Goal: Task Accomplishment & Management: Complete application form

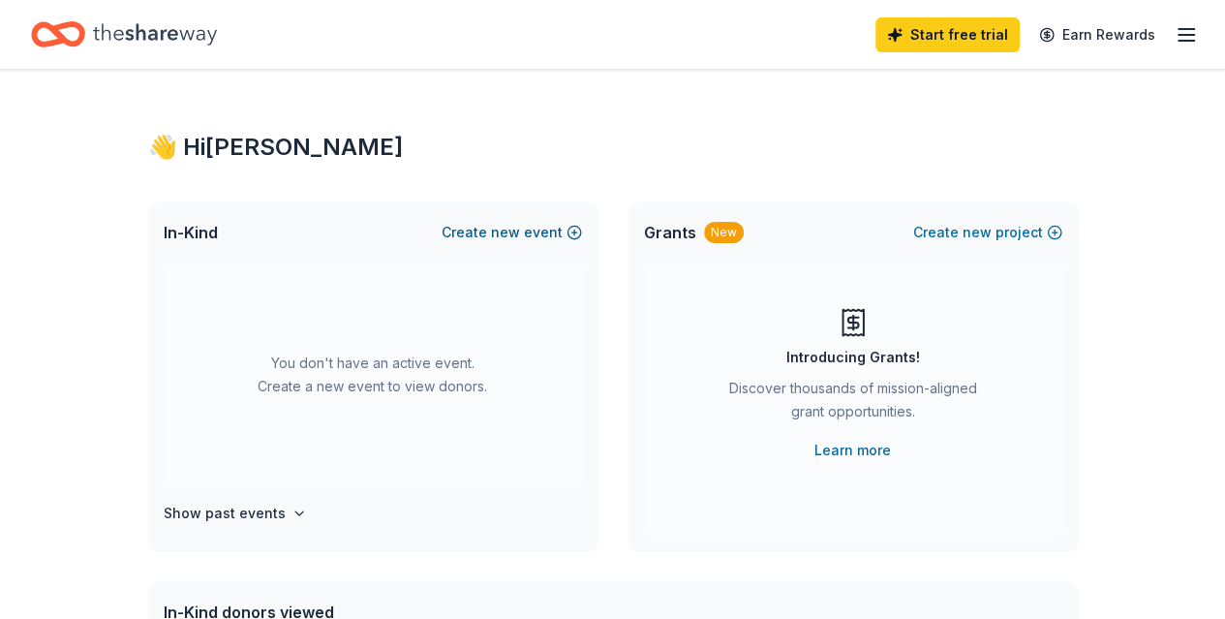
click at [511, 235] on span "new" at bounding box center [505, 232] width 29 height 23
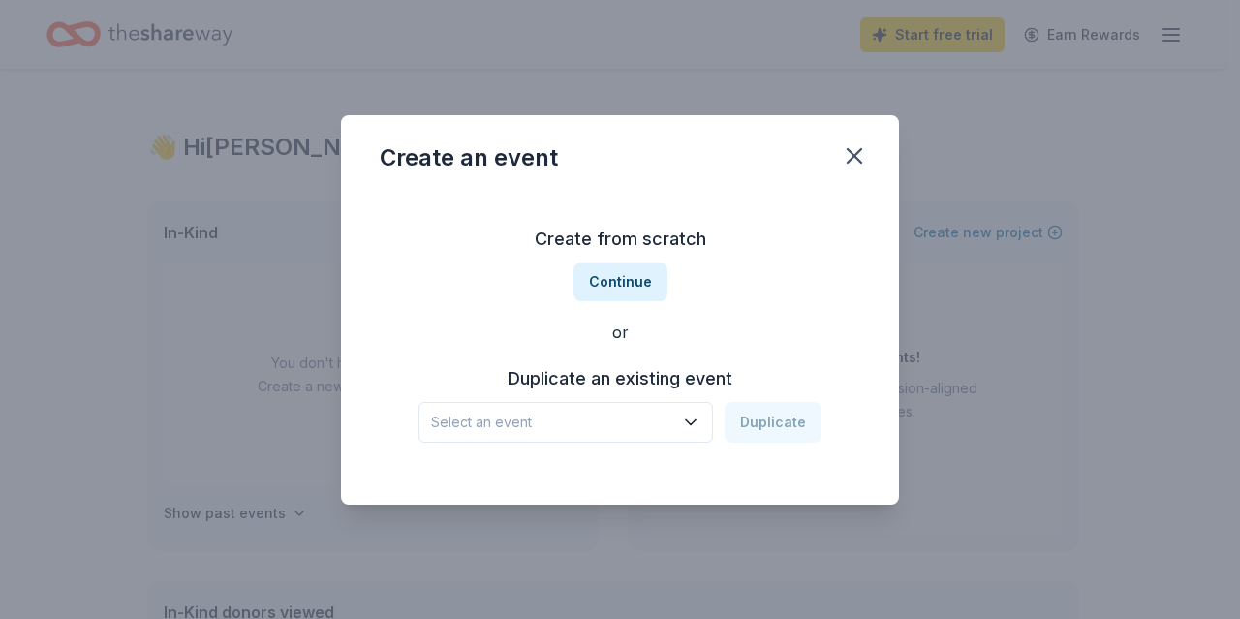
click at [579, 419] on span "Select an event" at bounding box center [552, 422] width 242 height 23
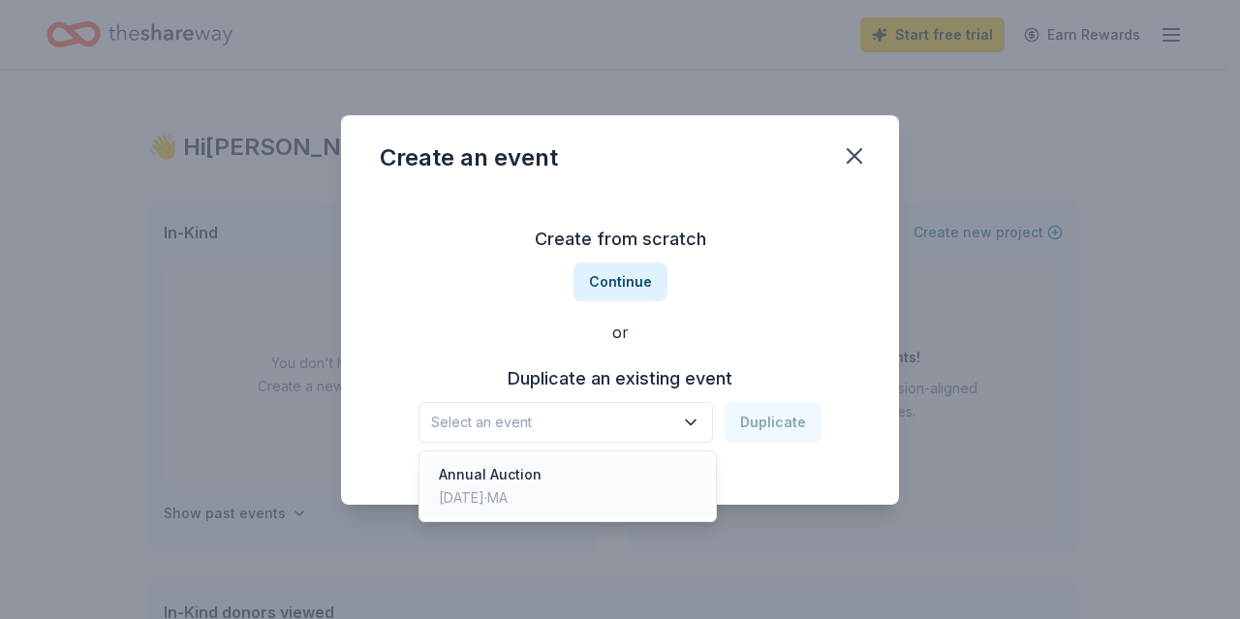
click at [562, 489] on div "Annual Auction Mar 01, 2025 · MA" at bounding box center [567, 486] width 289 height 62
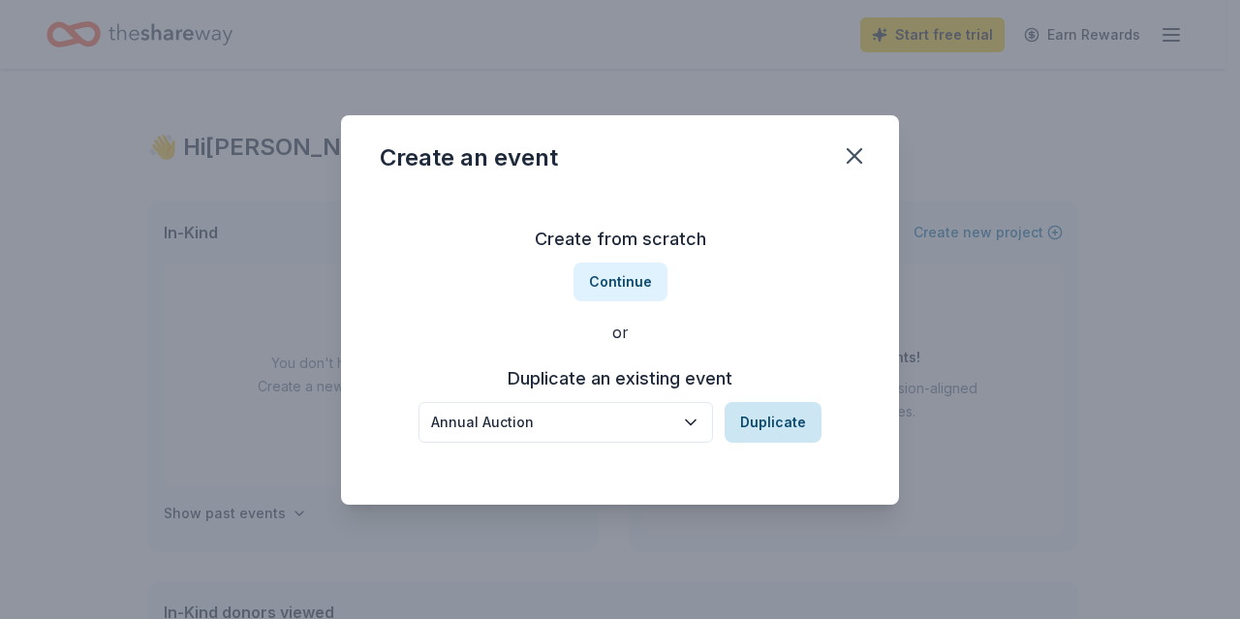
click at [778, 423] on button "Duplicate" at bounding box center [773, 422] width 97 height 41
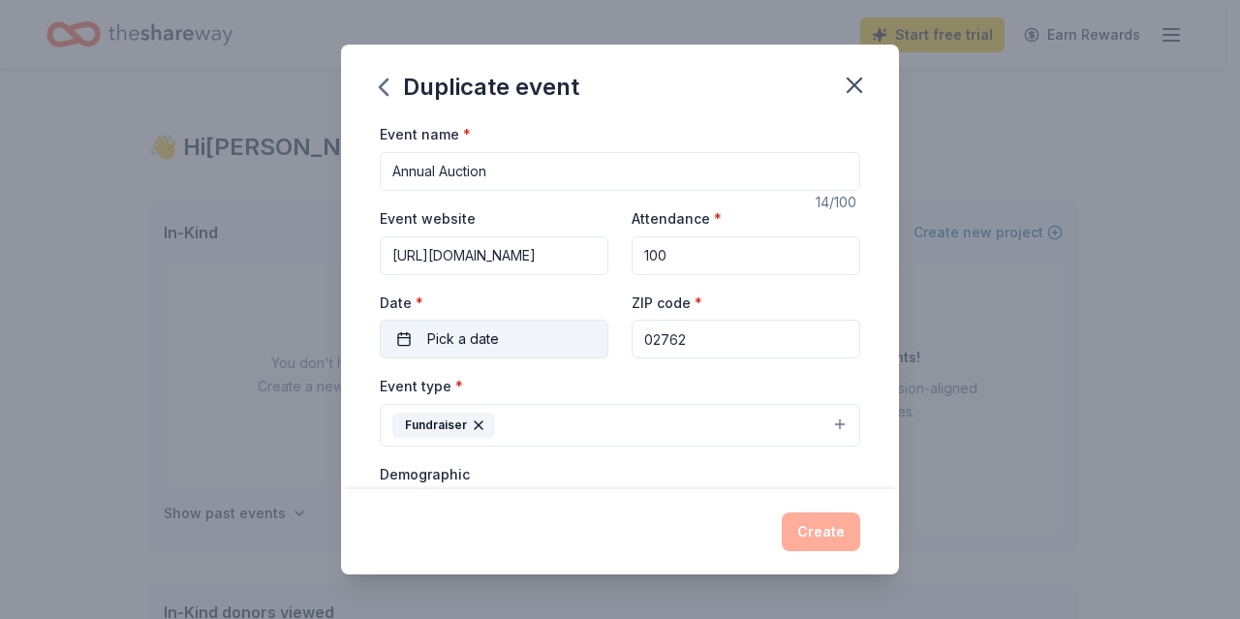
click at [481, 336] on span "Pick a date" at bounding box center [463, 338] width 72 height 23
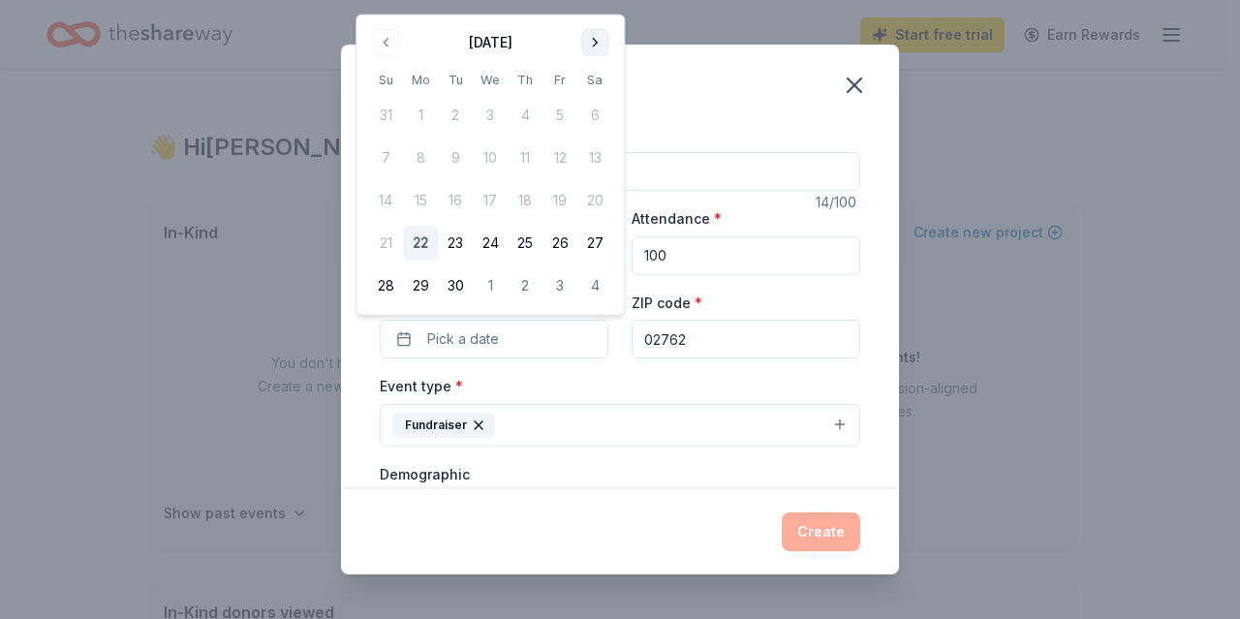
click at [591, 44] on button "Go to next month" at bounding box center [594, 42] width 27 height 27
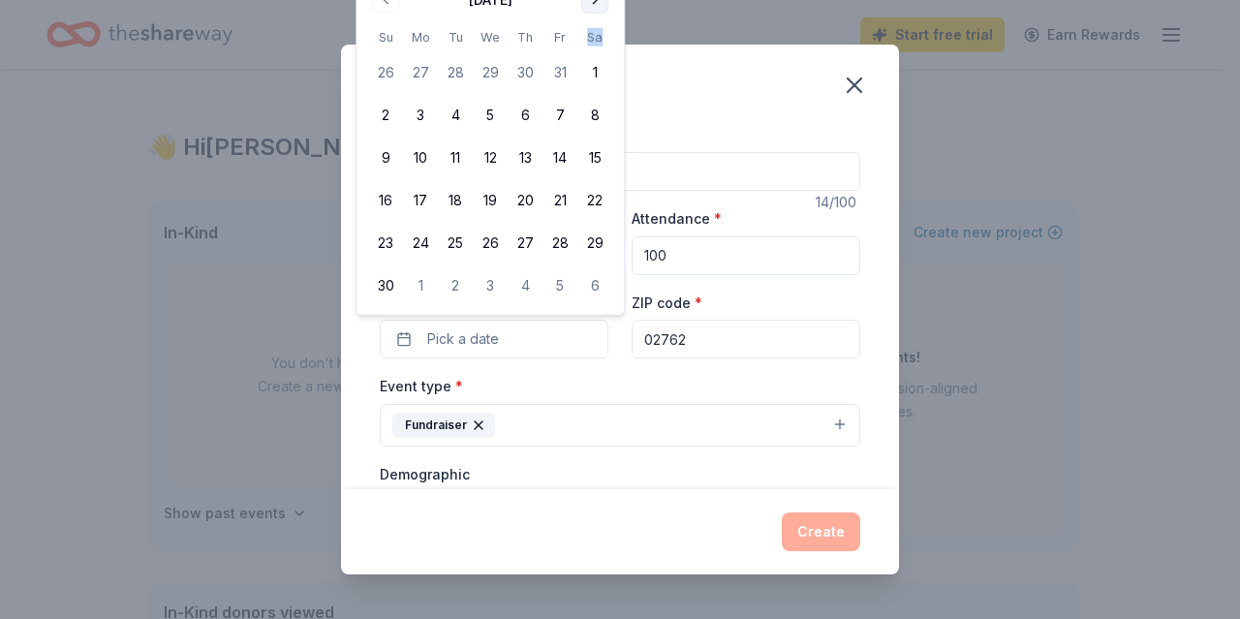
click at [591, 44] on th "Sa" at bounding box center [594, 37] width 35 height 20
click at [591, 0] on button "Go to next month" at bounding box center [594, -1] width 27 height 27
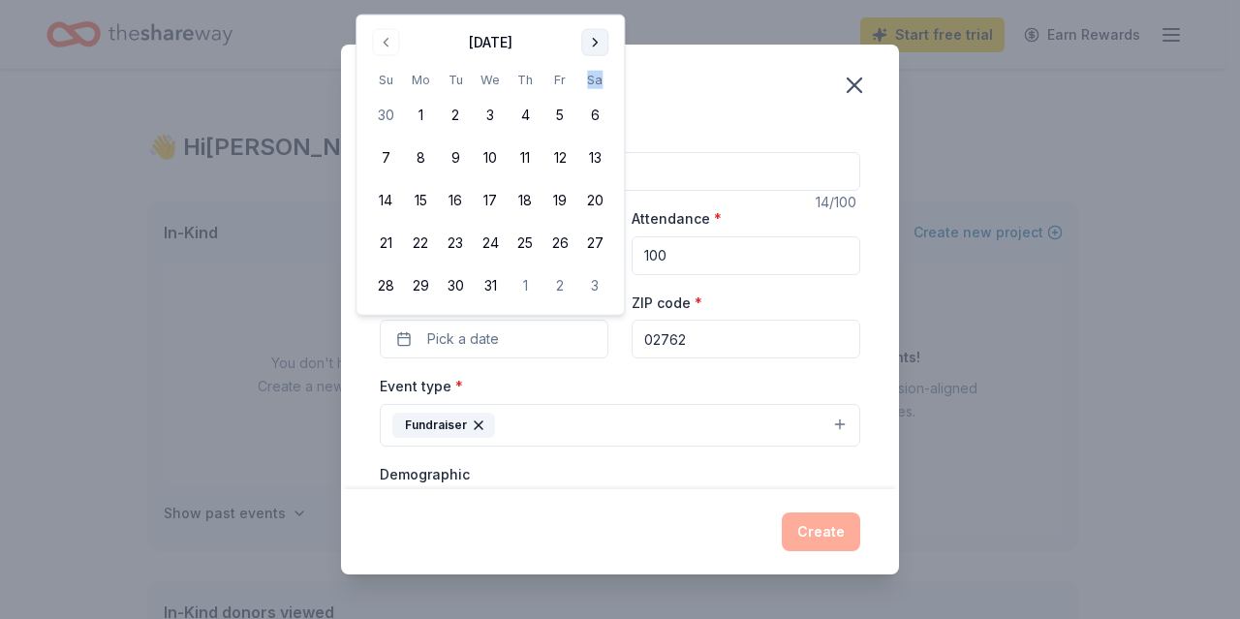
click at [597, 36] on button "Go to next month" at bounding box center [594, 42] width 27 height 27
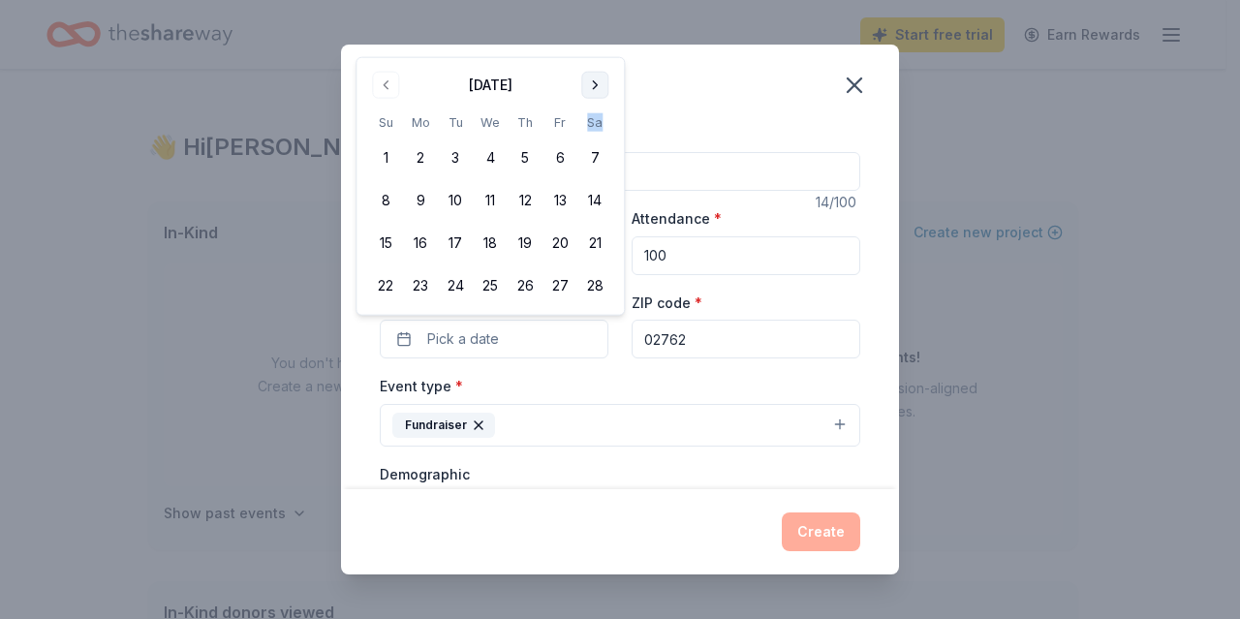
click at [597, 85] on button "Go to next month" at bounding box center [594, 85] width 27 height 27
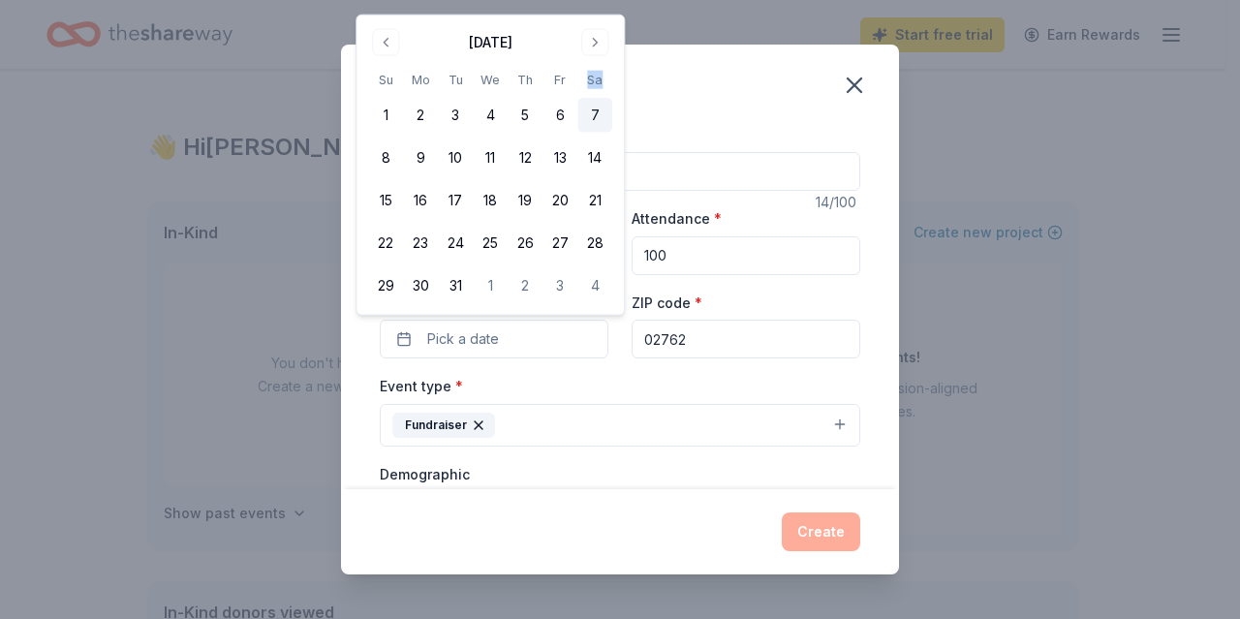
click at [595, 119] on button "7" at bounding box center [594, 115] width 35 height 35
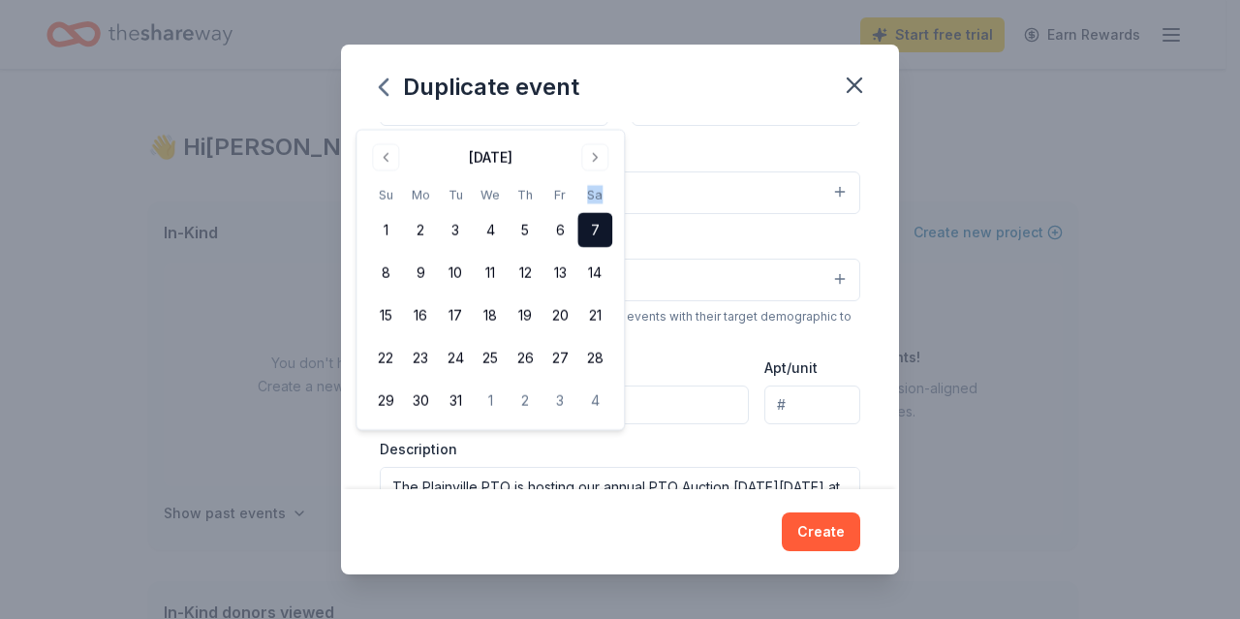
scroll to position [233, 0]
click at [860, 470] on div "Event name * Annual Auction 14 /100 Event website https://plainvillepto.betterw…" at bounding box center [620, 305] width 558 height 366
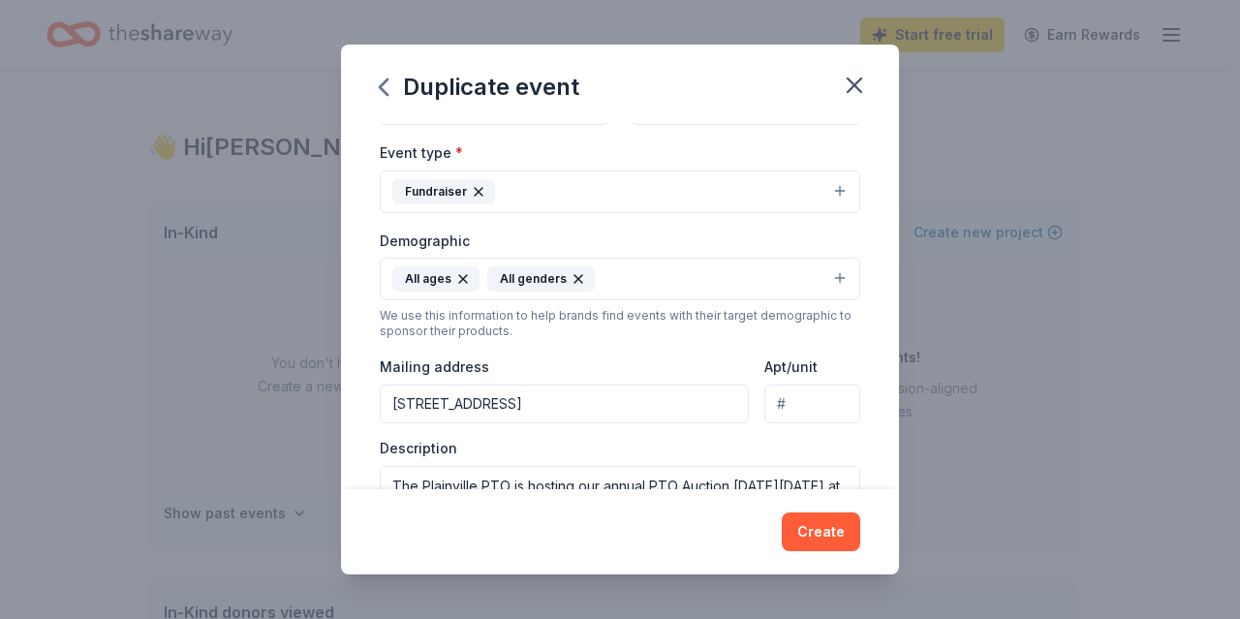
scroll to position [394, 0]
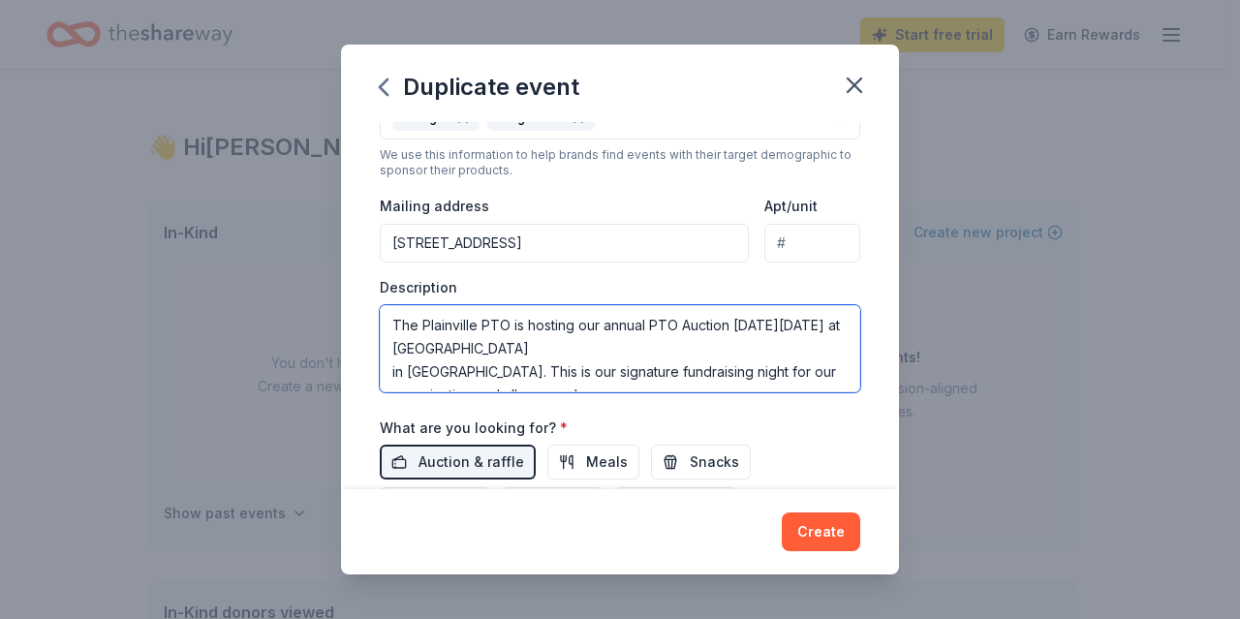
click at [441, 344] on textarea "The Plainville PTO is hosting our annual PTO Auction on Saturday, March 1st at …" at bounding box center [620, 348] width 480 height 87
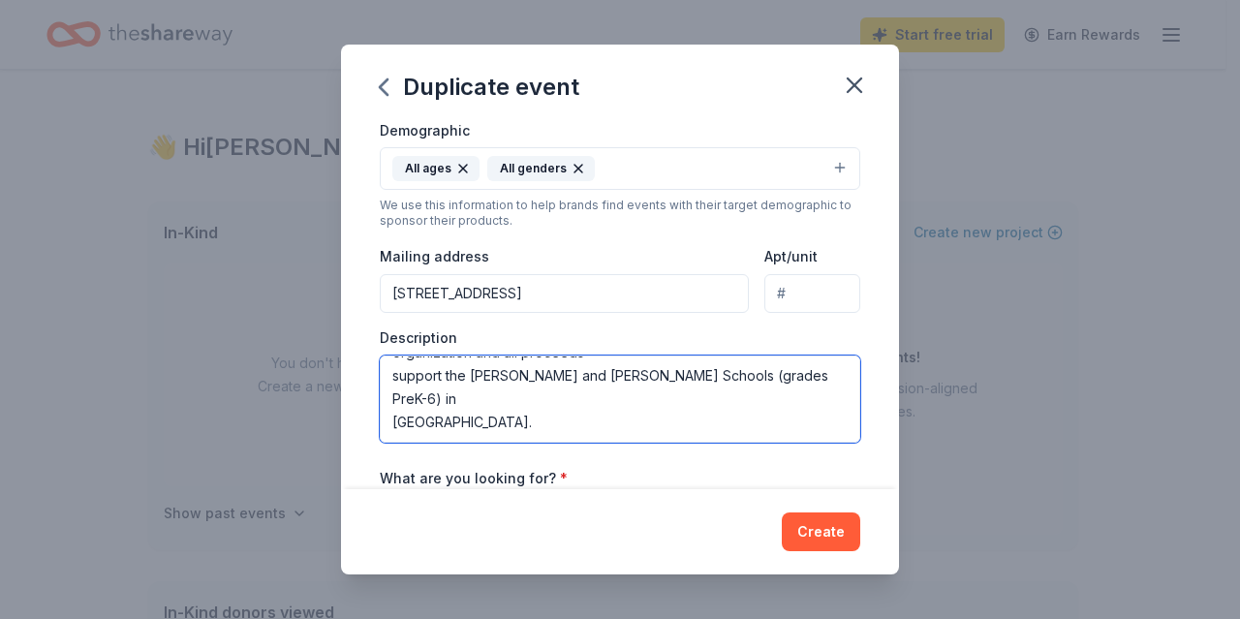
scroll to position [0, 0]
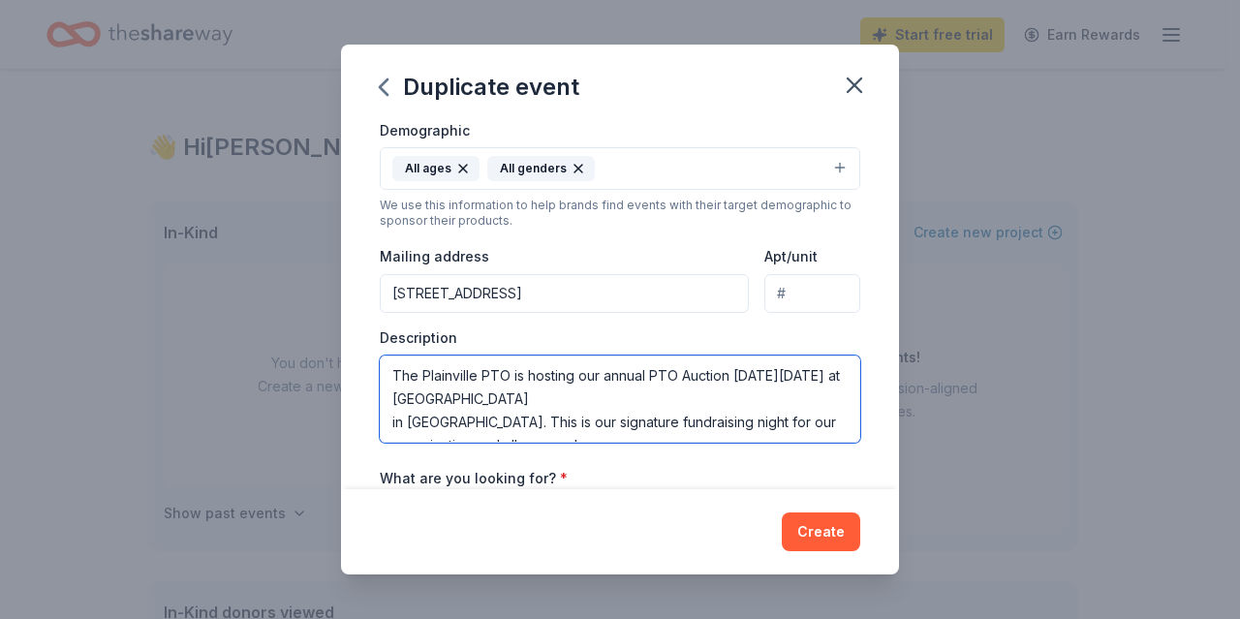
click at [508, 368] on textarea "The Plainville PTO is hosting our annual PTO Auction on Saturday, March 7st at …" at bounding box center [620, 399] width 480 height 87
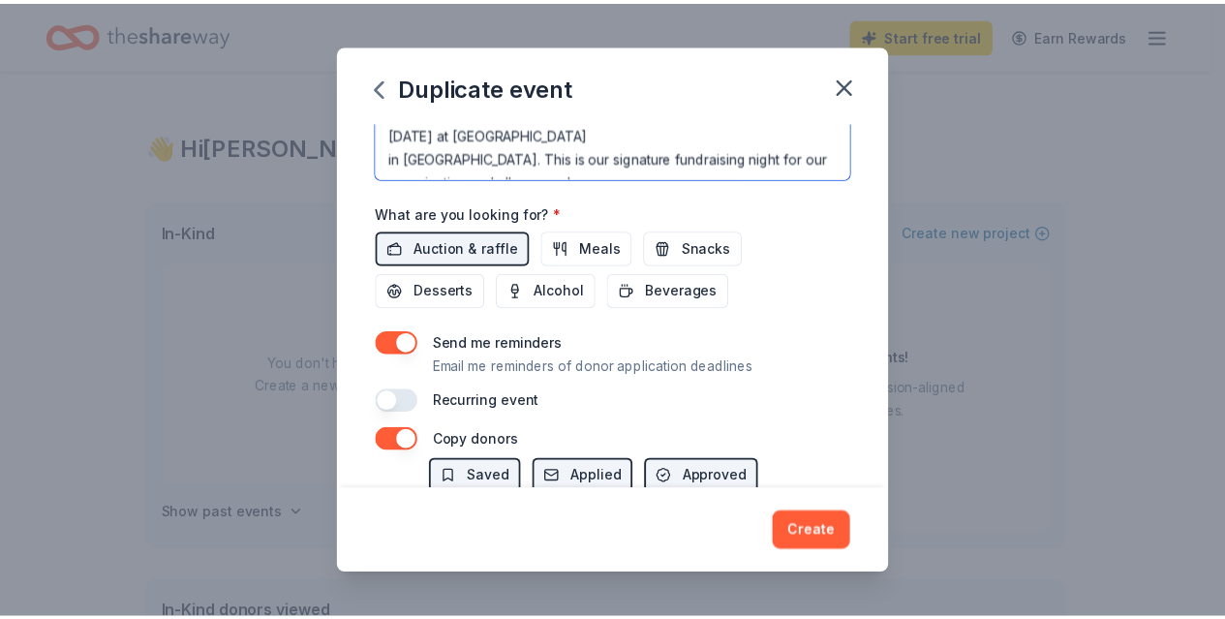
scroll to position [611, 0]
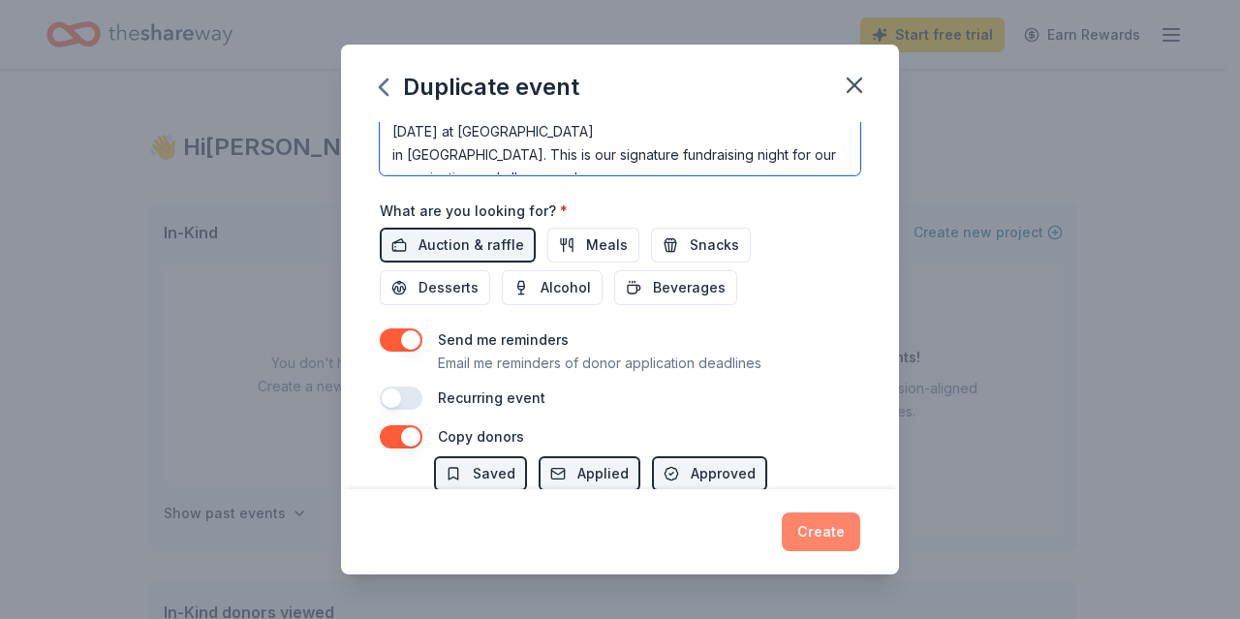
type textarea "The Plainville PTO (501c) is hosting our annual PTO Auction on Saturday, March …"
click at [827, 528] on button "Create" at bounding box center [821, 531] width 78 height 39
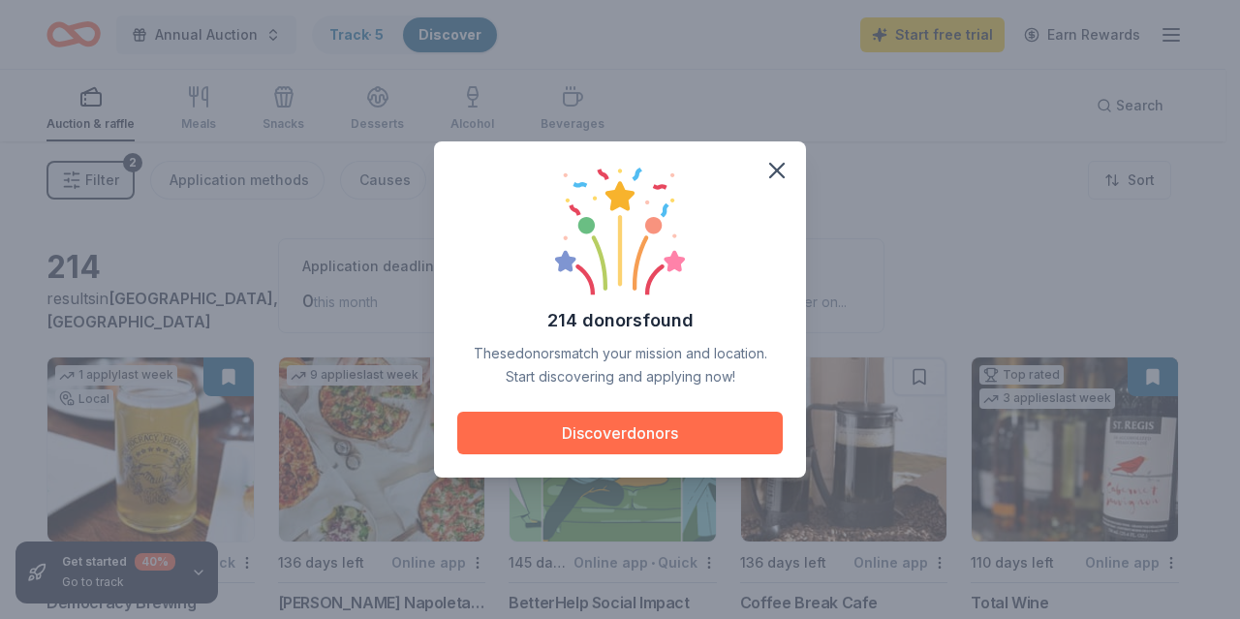
click at [680, 430] on button "Discover donors" at bounding box center [619, 433] width 325 height 43
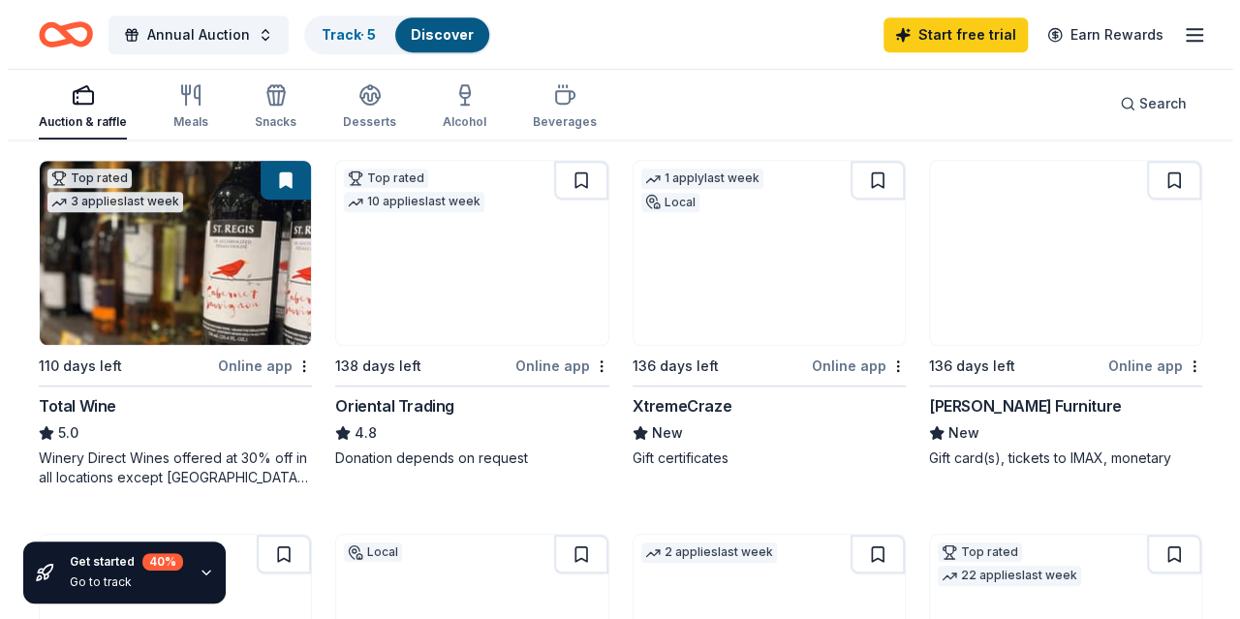
scroll to position [886, 0]
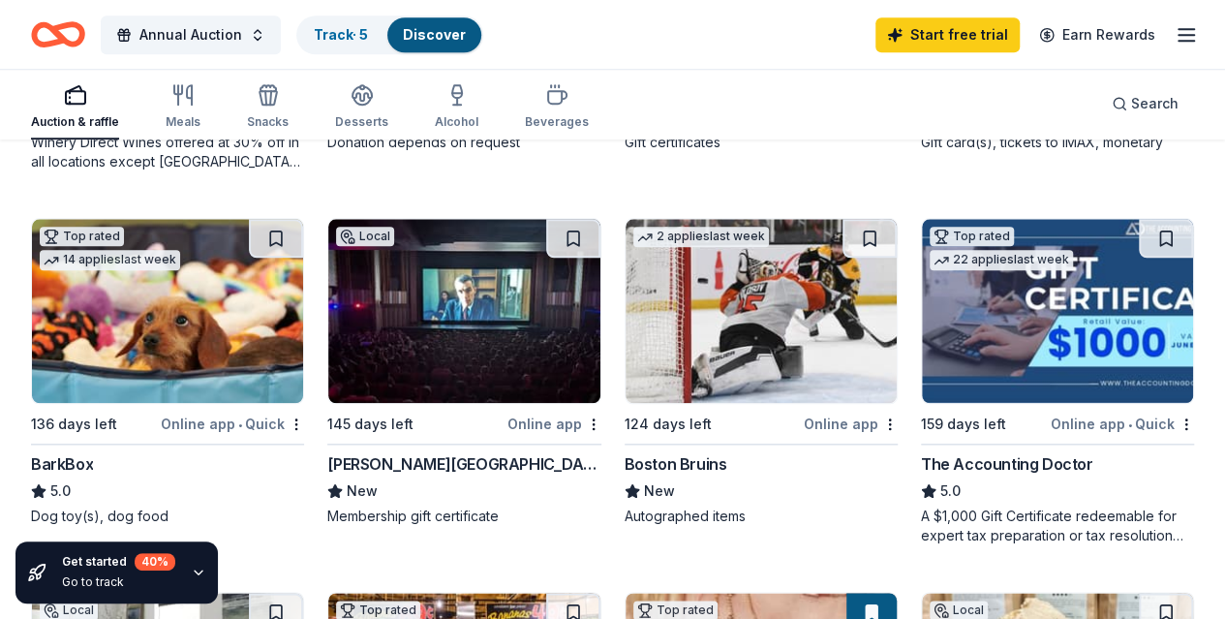
click at [211, 34] on span "Annual Auction" at bounding box center [190, 34] width 103 height 23
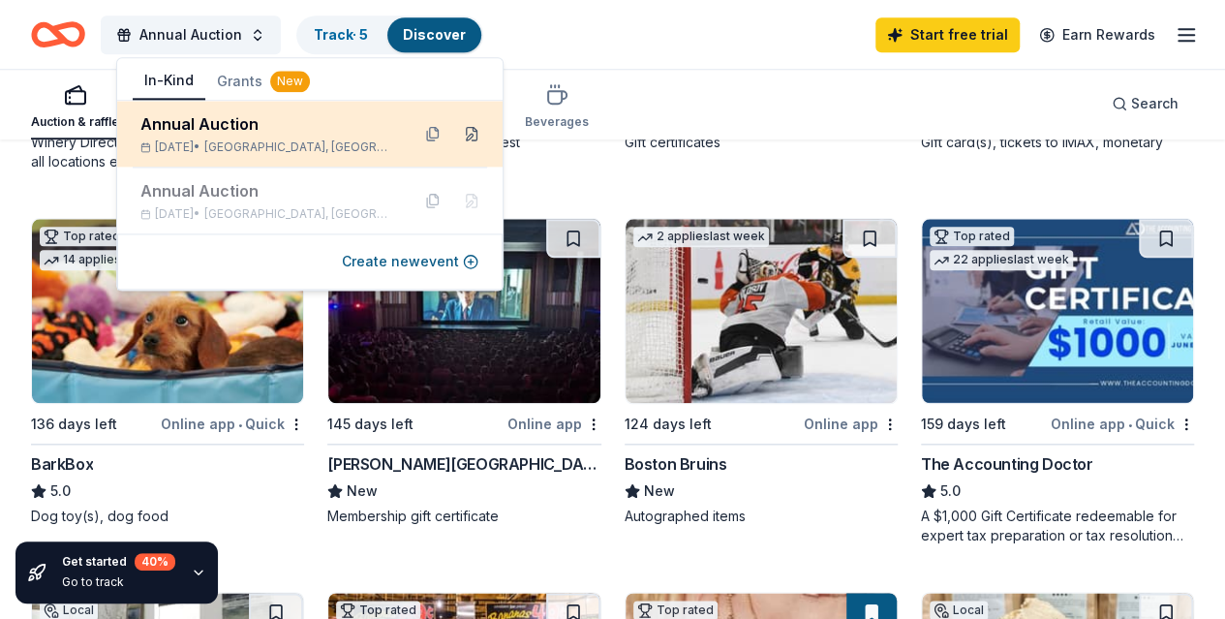
click at [473, 129] on button at bounding box center [471, 133] width 31 height 31
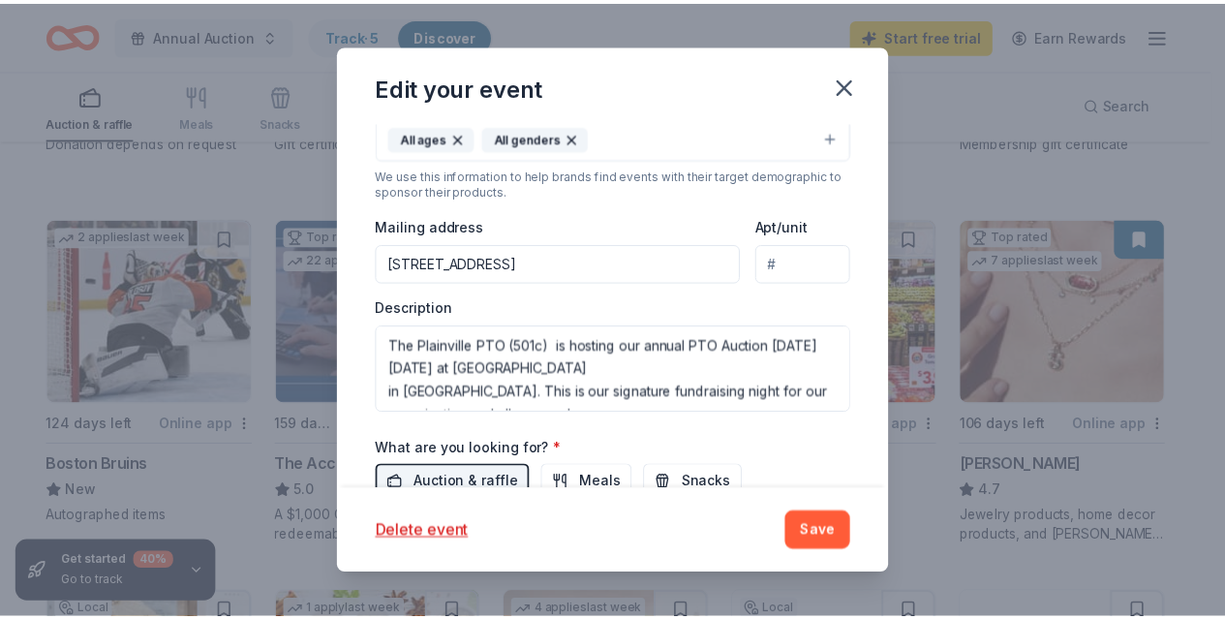
scroll to position [495, 0]
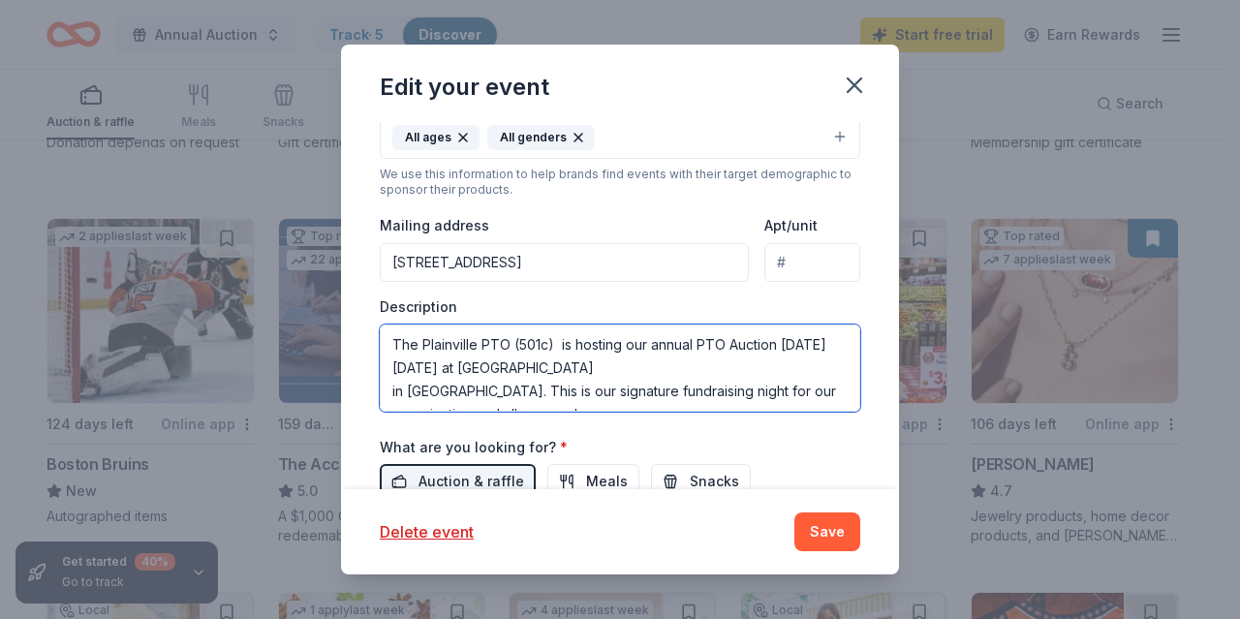
click at [544, 338] on textarea "The Plainville PTO (501c) is hosting our annual PTO Auction on Saturday, March …" at bounding box center [620, 368] width 480 height 87
type textarea "The Plainville PTO (501c3) is hosting our annual PTO Auction on Saturday, March…"
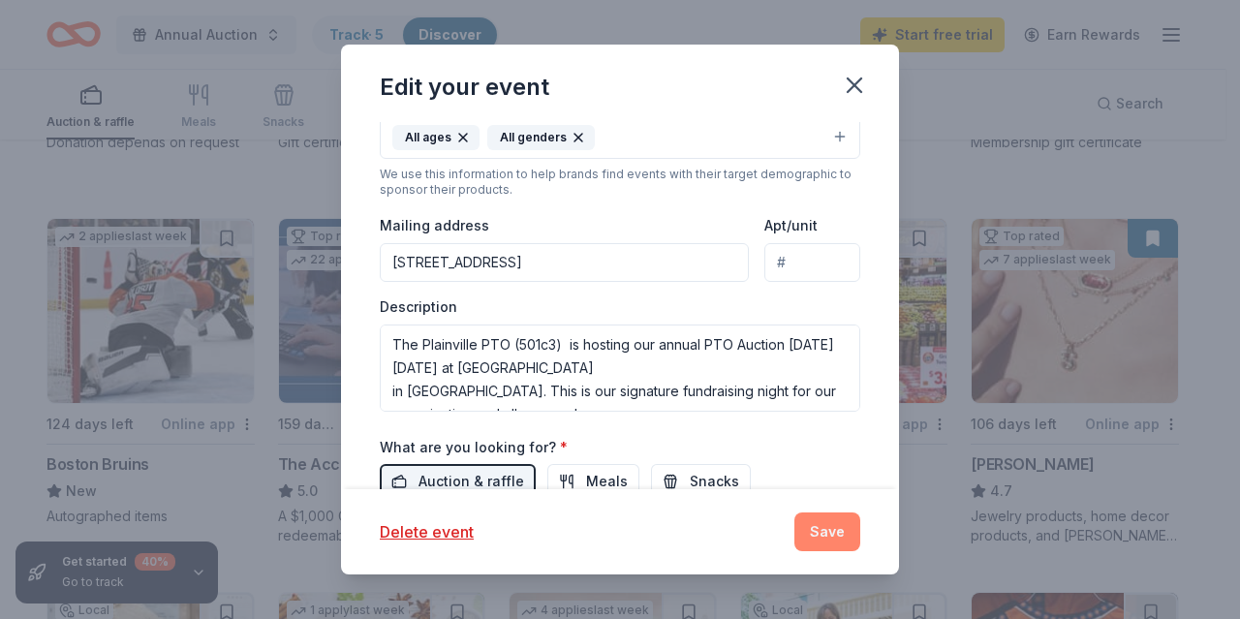
click at [829, 525] on button "Save" at bounding box center [827, 531] width 66 height 39
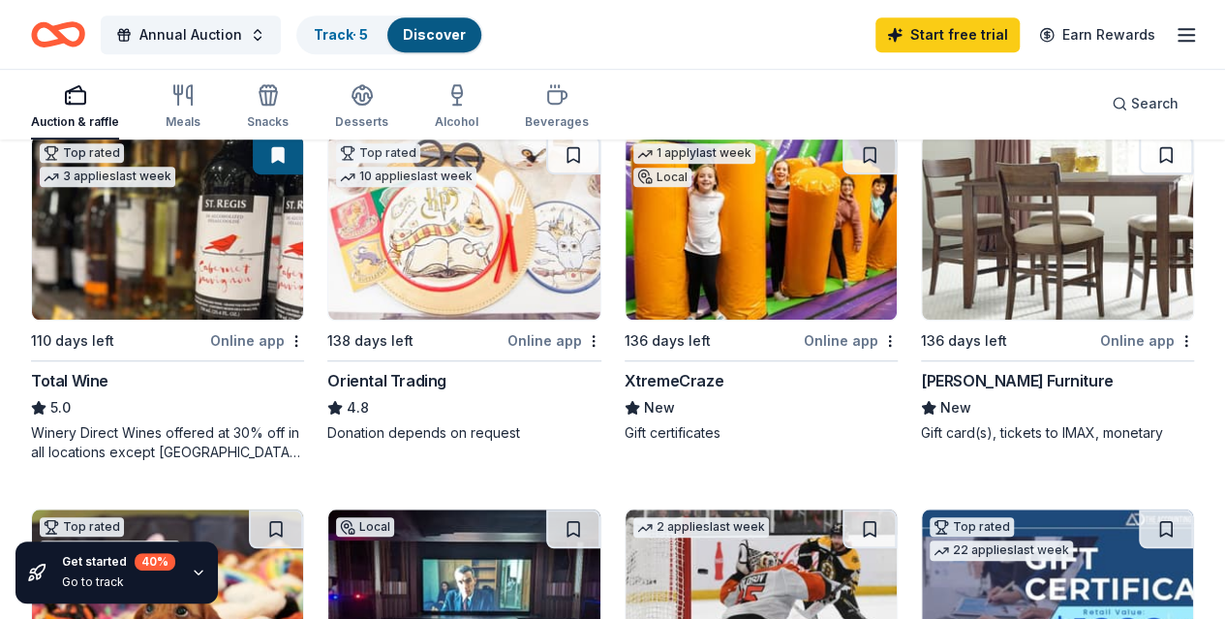
scroll to position [580, 0]
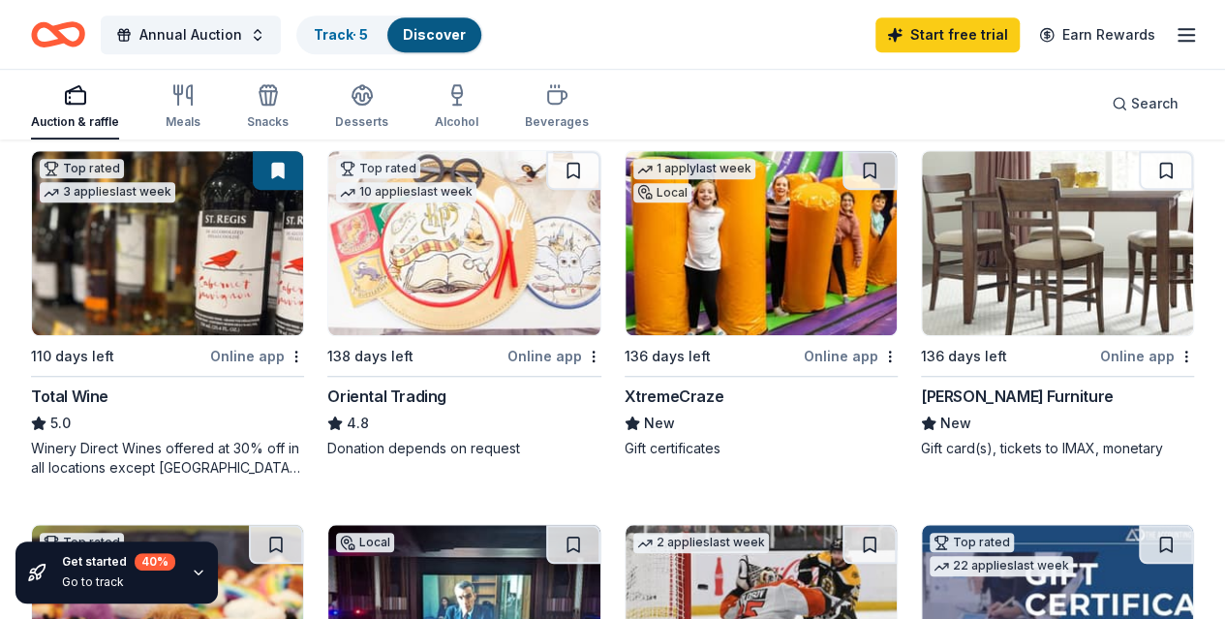
click at [303, 525] on img at bounding box center [167, 617] width 271 height 184
click at [1131, 106] on span "Search" at bounding box center [1154, 103] width 47 height 23
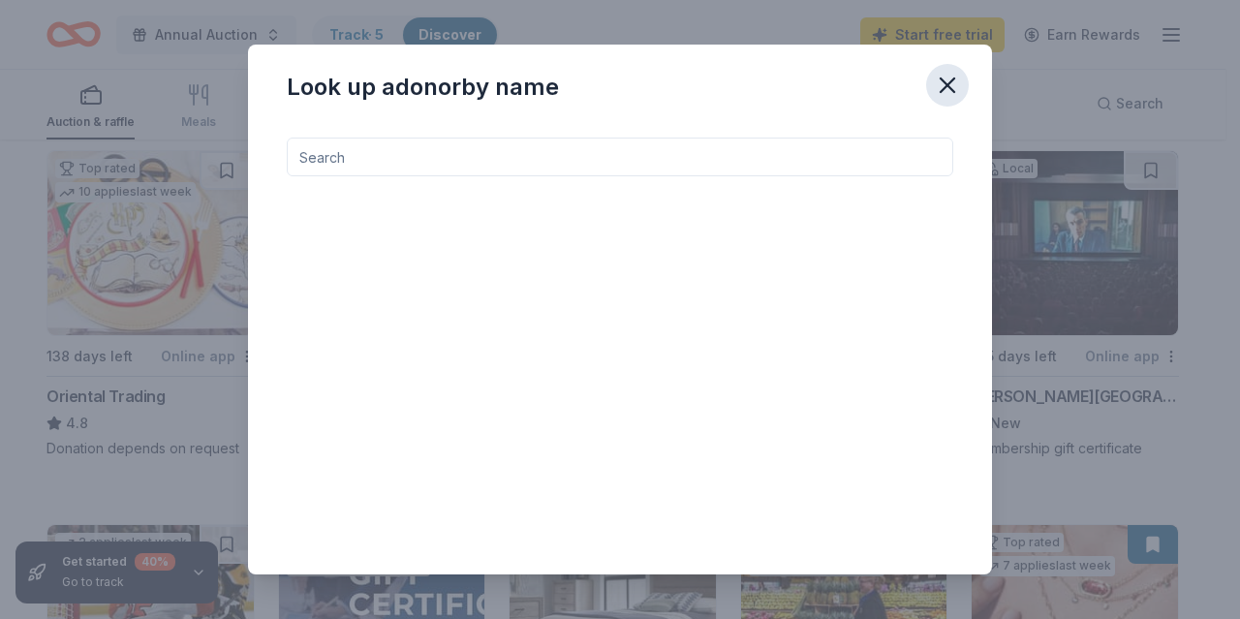
click at [940, 88] on icon "button" at bounding box center [947, 85] width 27 height 27
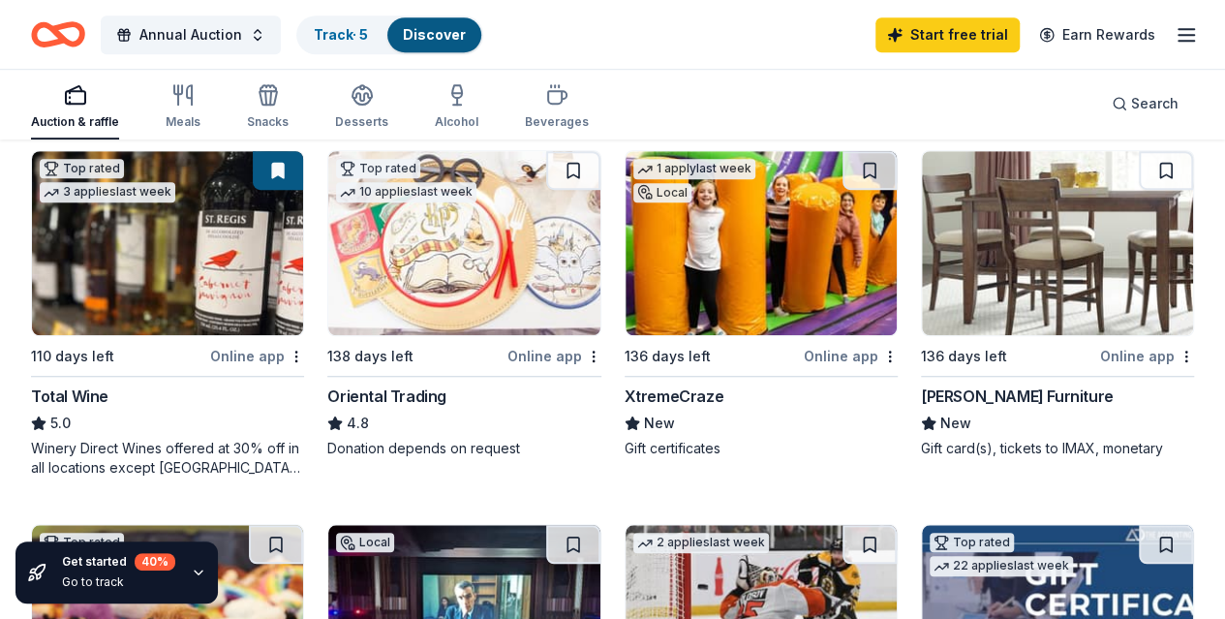
click at [1175, 36] on icon "button" at bounding box center [1186, 34] width 23 height 23
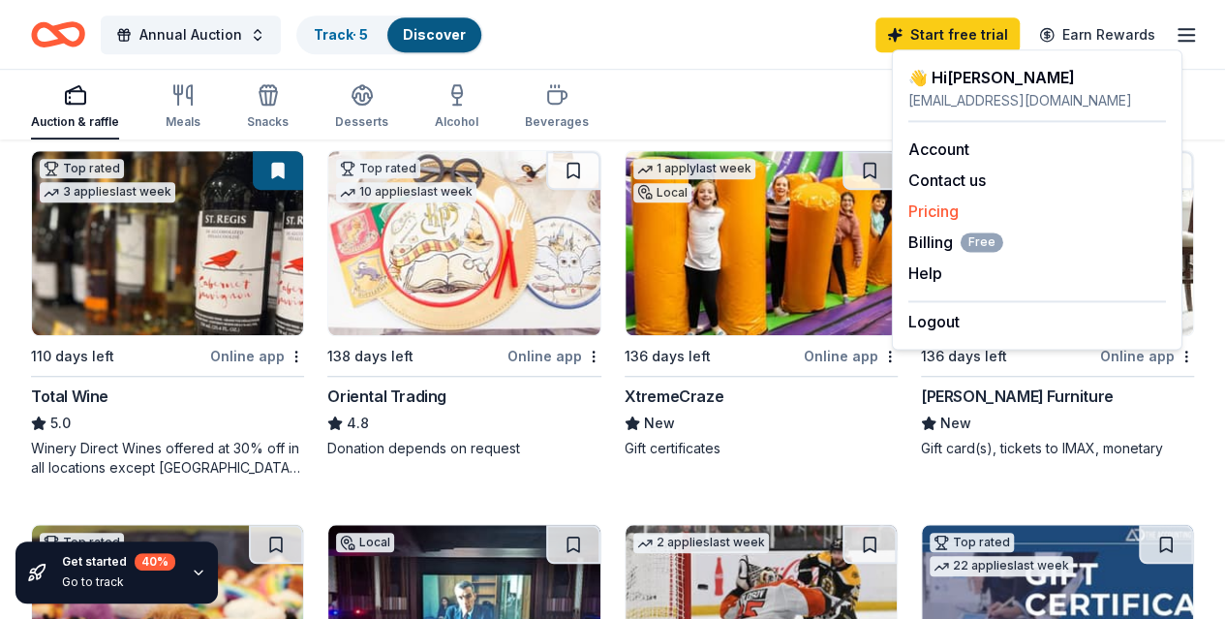
click at [909, 200] on div "Pricing" at bounding box center [1038, 211] width 258 height 23
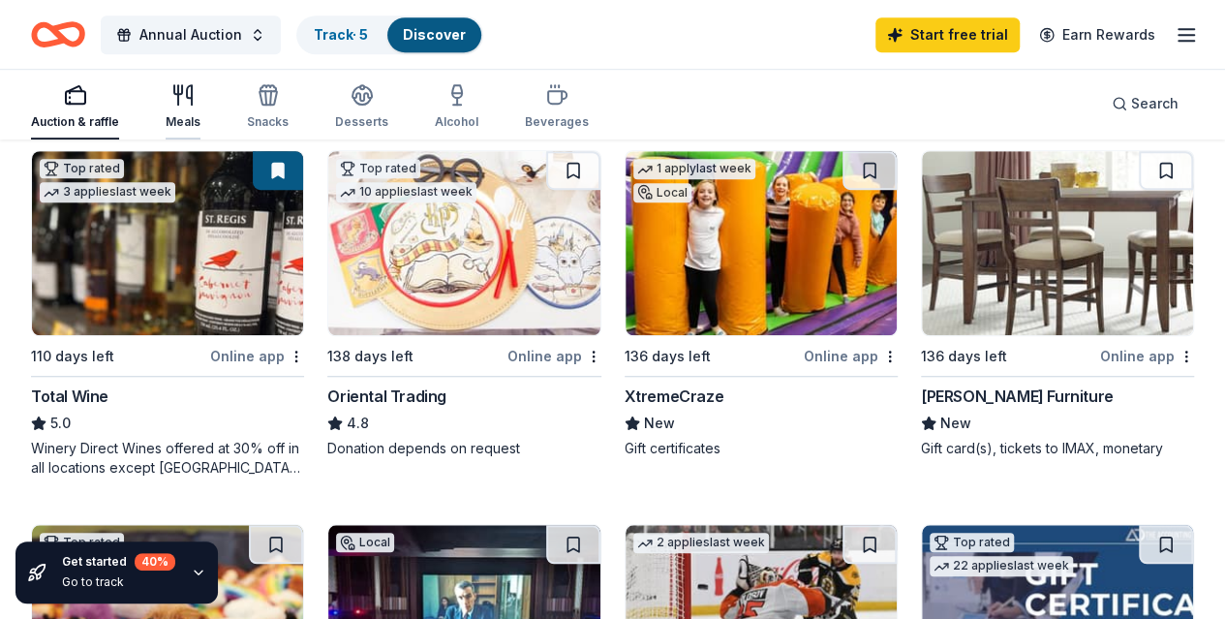
click at [195, 100] on icon "button" at bounding box center [182, 94] width 23 height 23
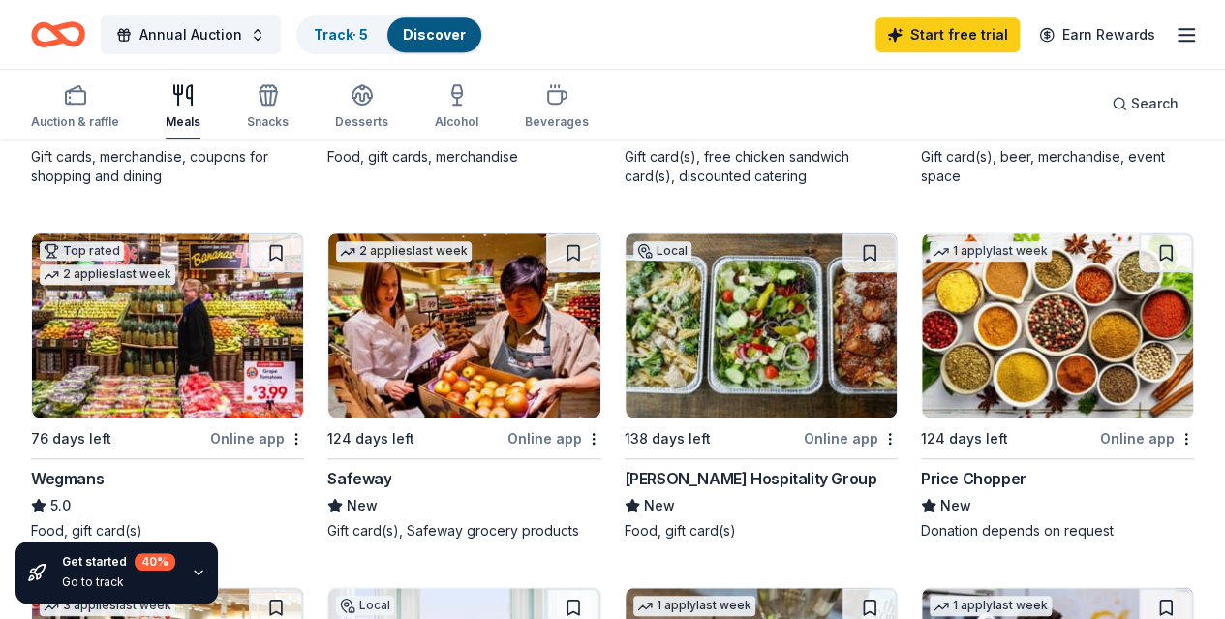
scroll to position [499, 0]
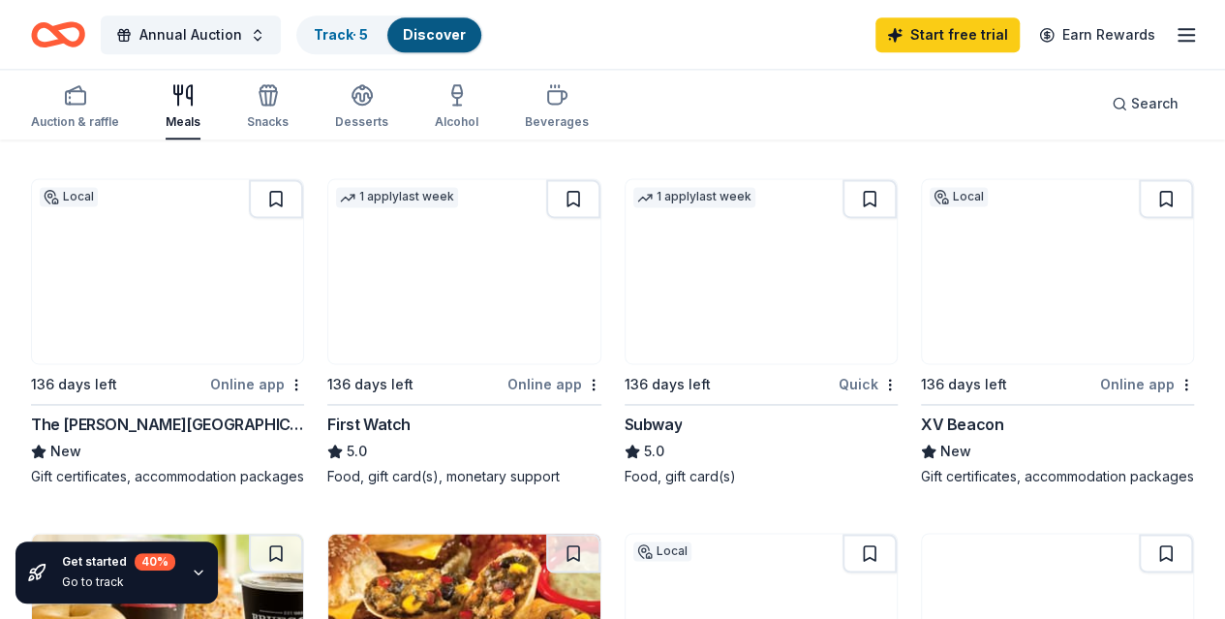
scroll to position [1280, 0]
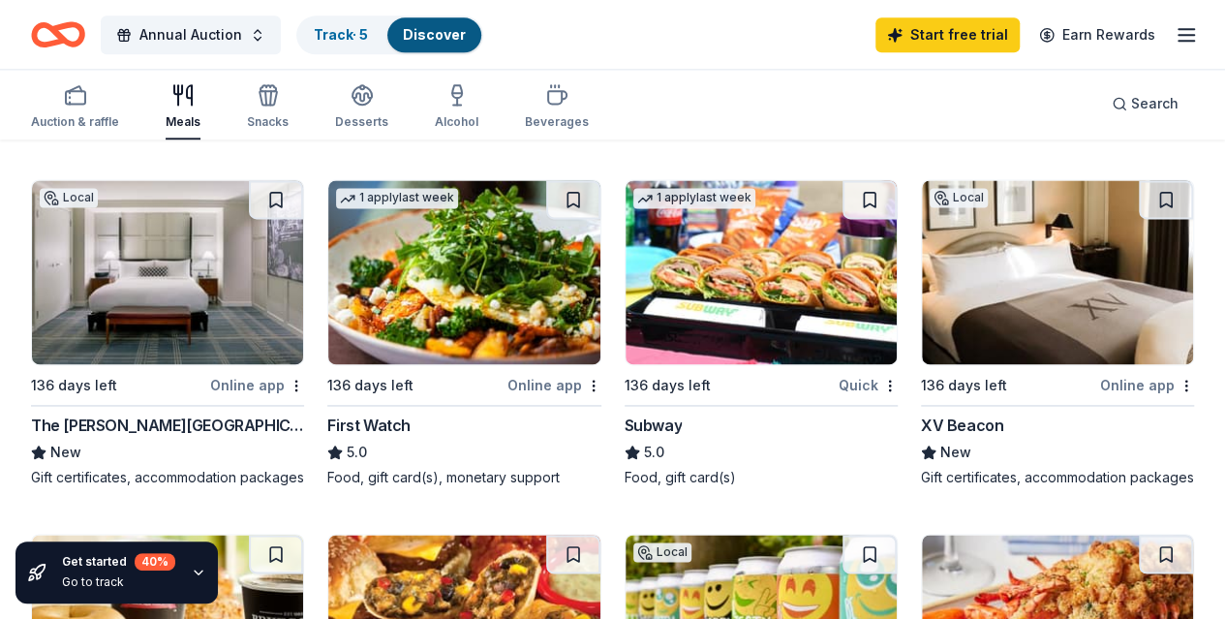
click at [1078, 535] on img at bounding box center [1057, 627] width 271 height 184
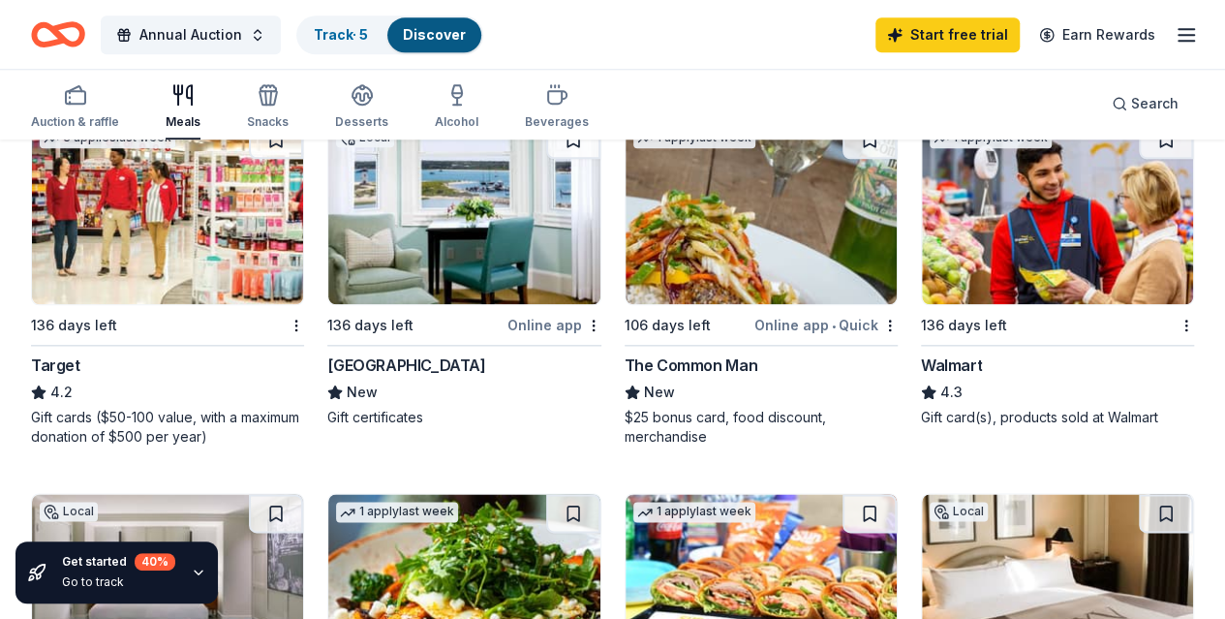
scroll to position [944, 0]
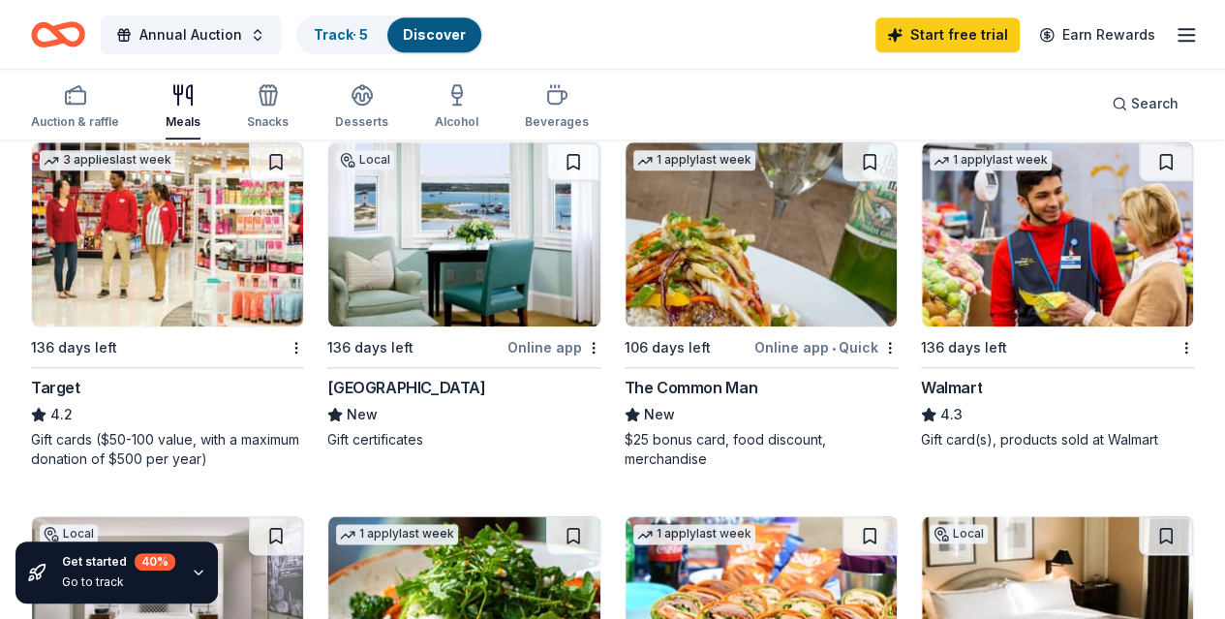
click at [626, 284] on img at bounding box center [761, 234] width 271 height 184
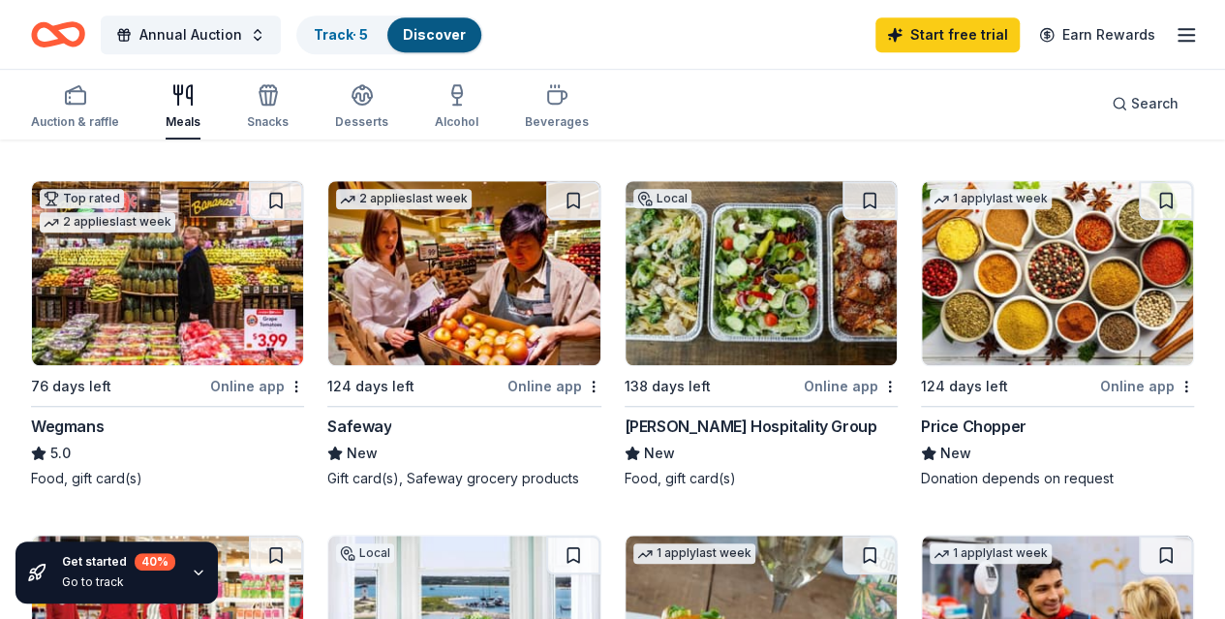
scroll to position [549, 0]
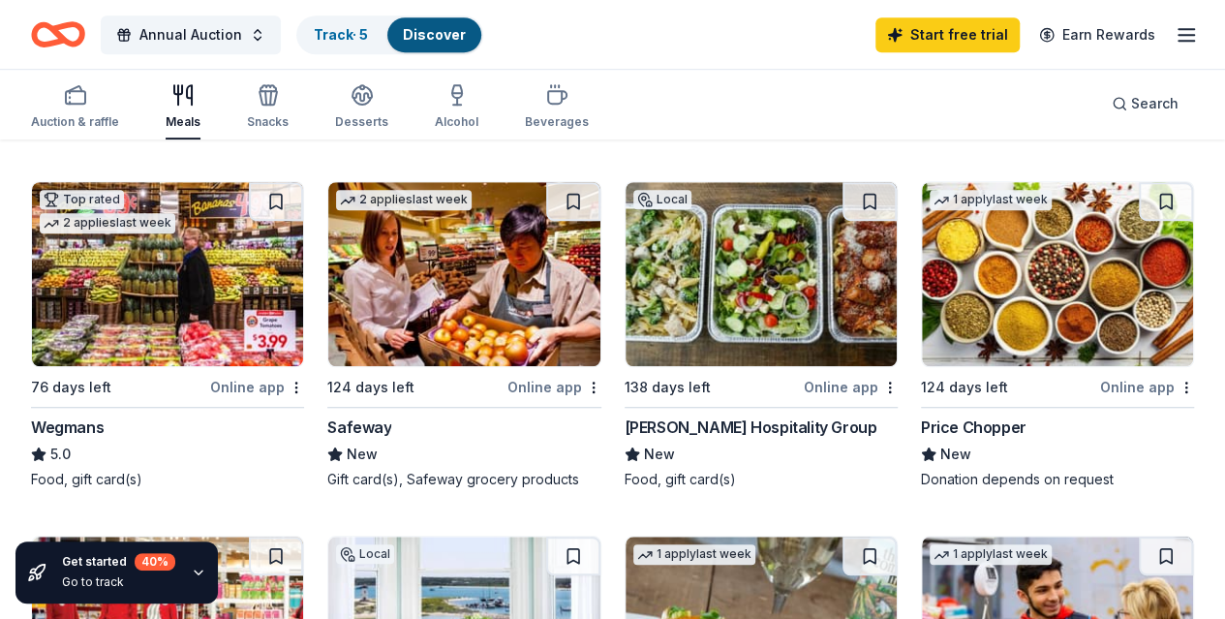
click at [626, 311] on img at bounding box center [761, 274] width 271 height 184
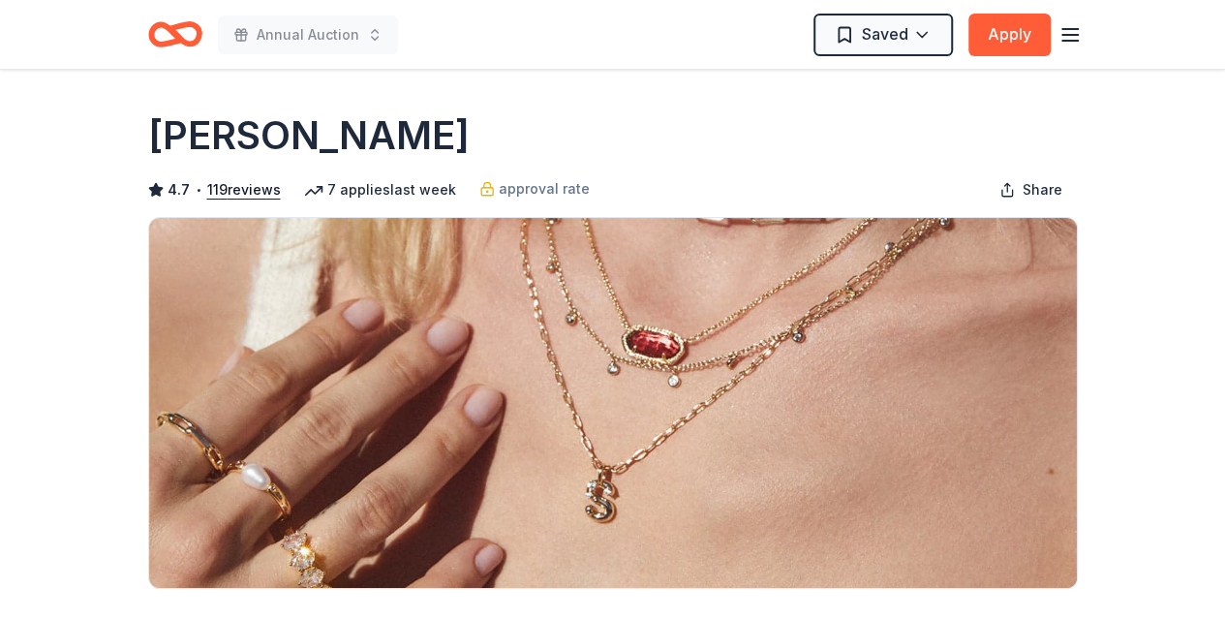
click at [1066, 27] on icon "button" at bounding box center [1070, 34] width 23 height 23
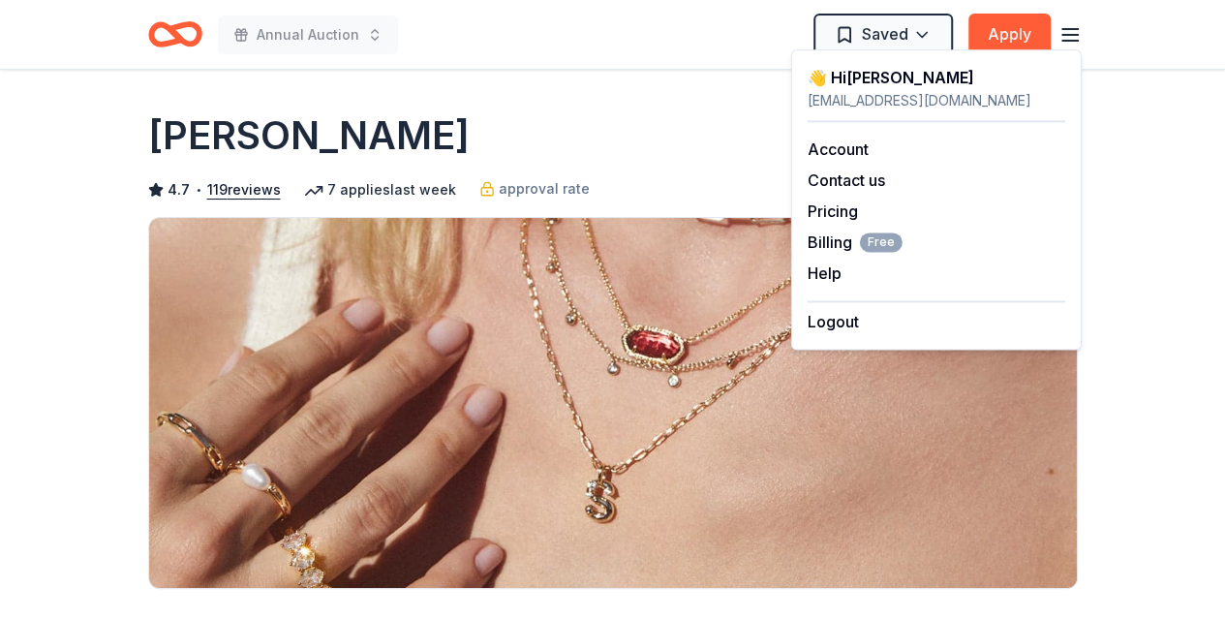
click at [606, 121] on div "Kendra Scott" at bounding box center [613, 135] width 930 height 54
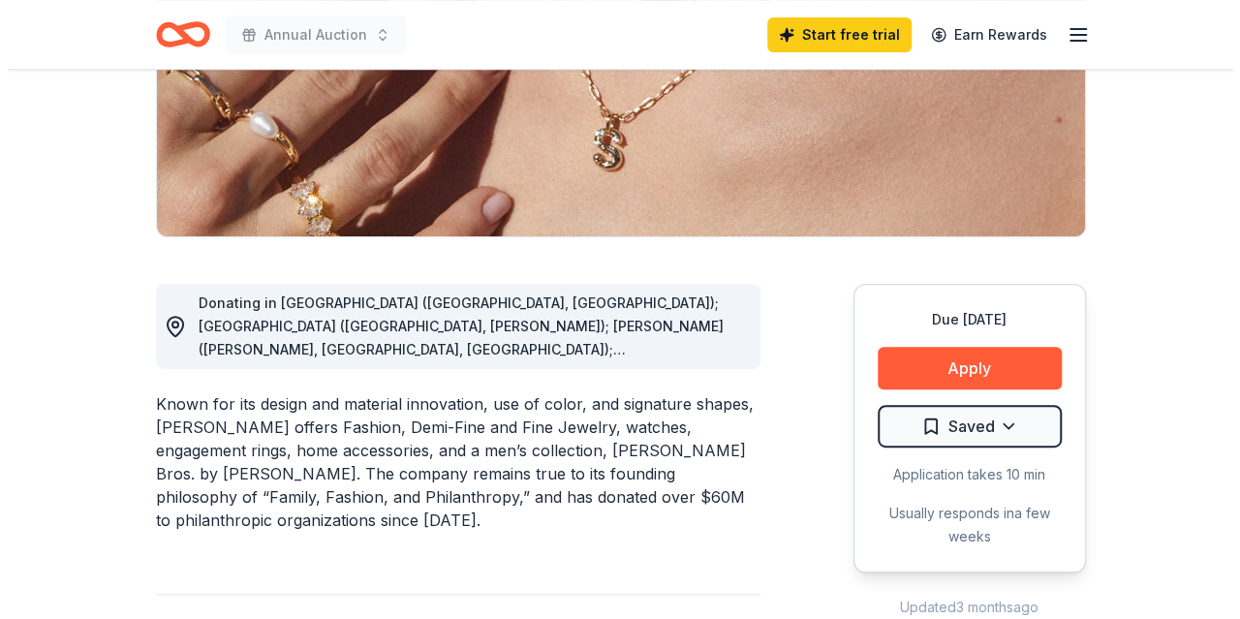
scroll to position [353, 0]
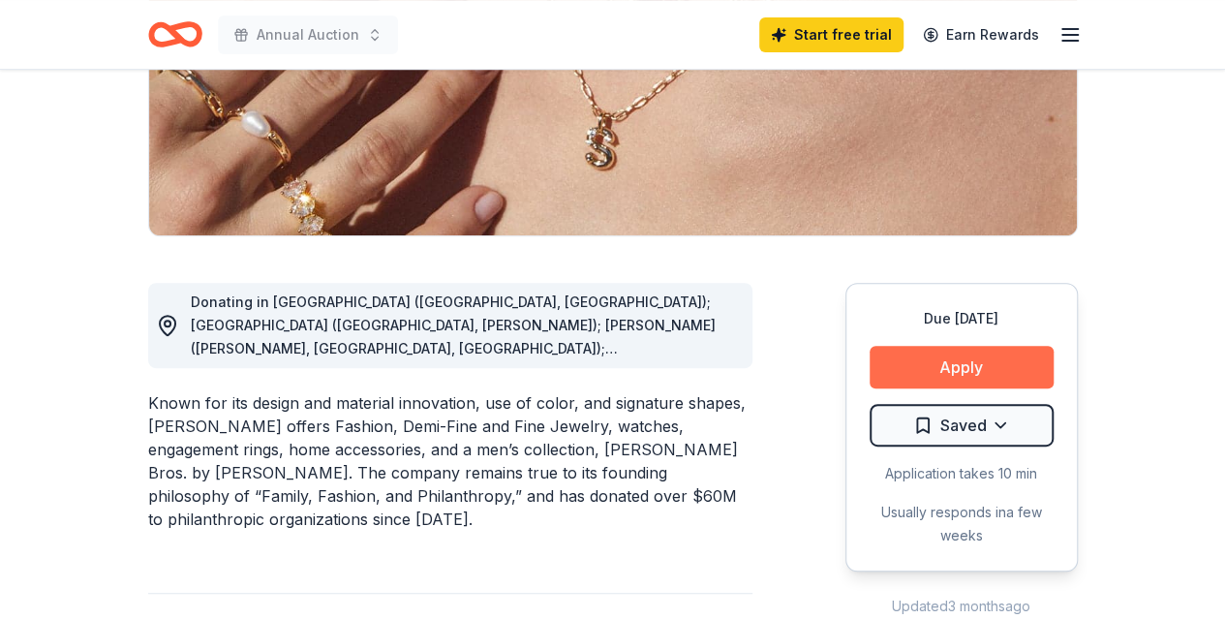
click at [941, 357] on button "Apply" at bounding box center [962, 367] width 184 height 43
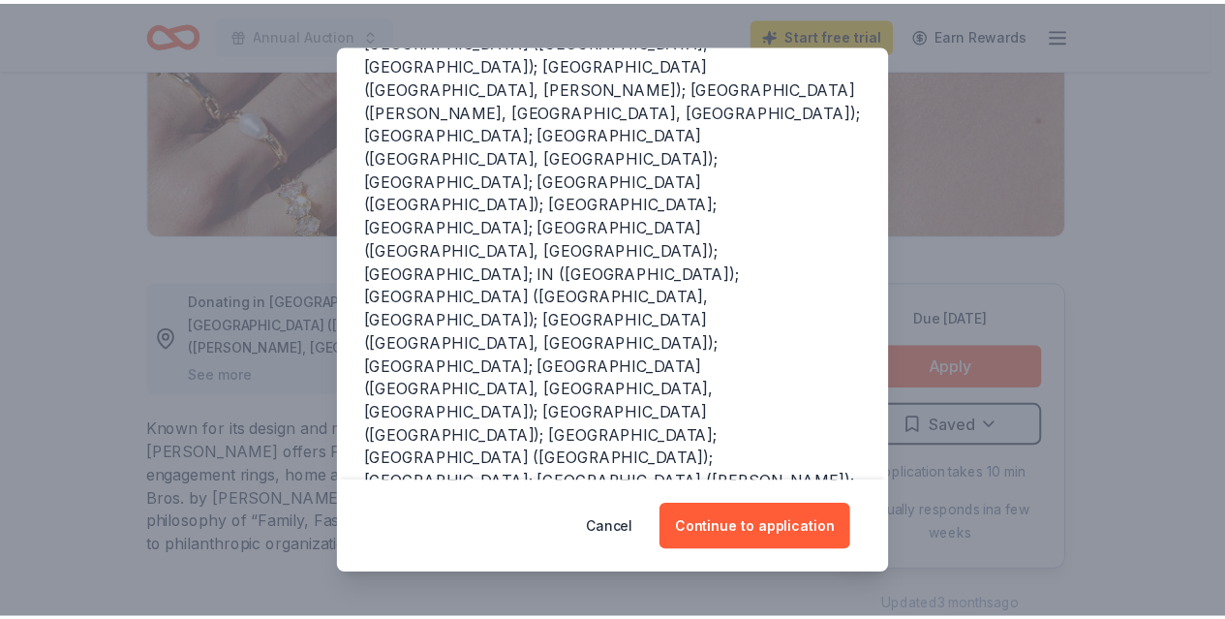
scroll to position [317, 0]
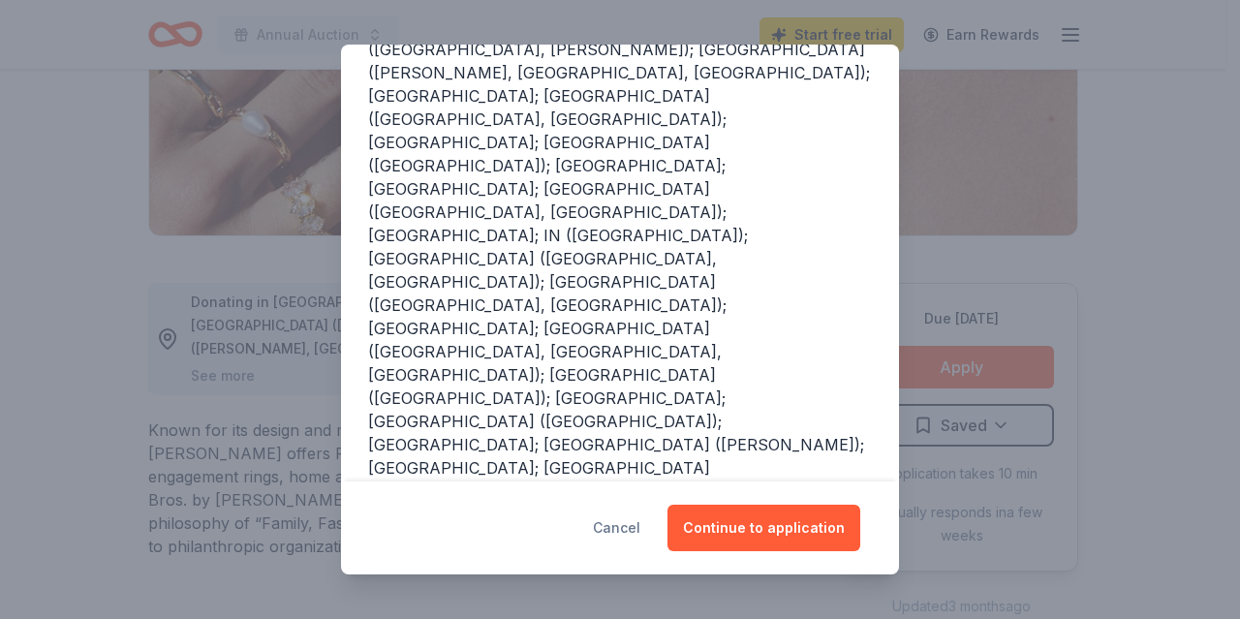
click at [629, 518] on button "Cancel" at bounding box center [616, 528] width 47 height 46
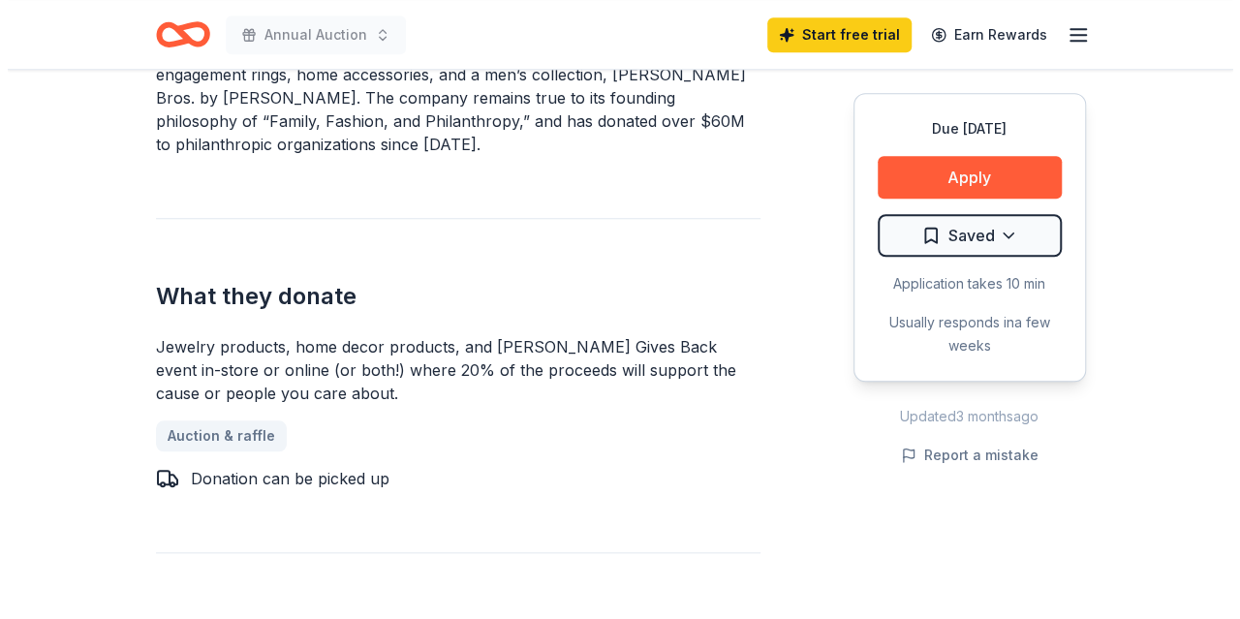
scroll to position [756, 0]
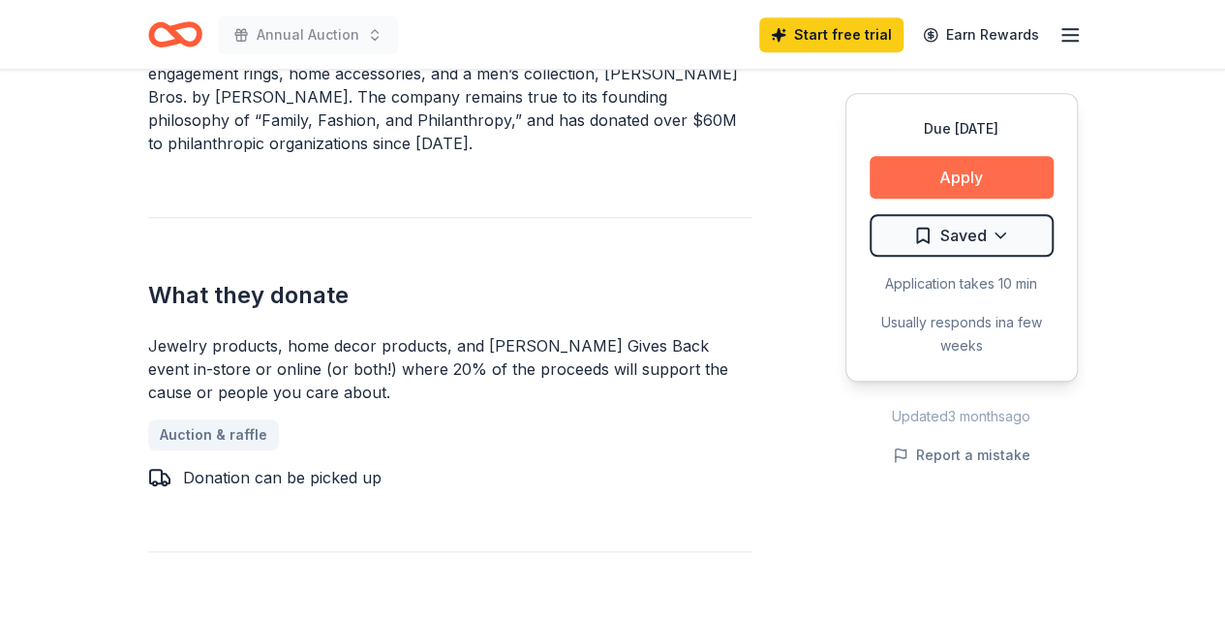
click at [1004, 176] on button "Apply" at bounding box center [962, 177] width 184 height 43
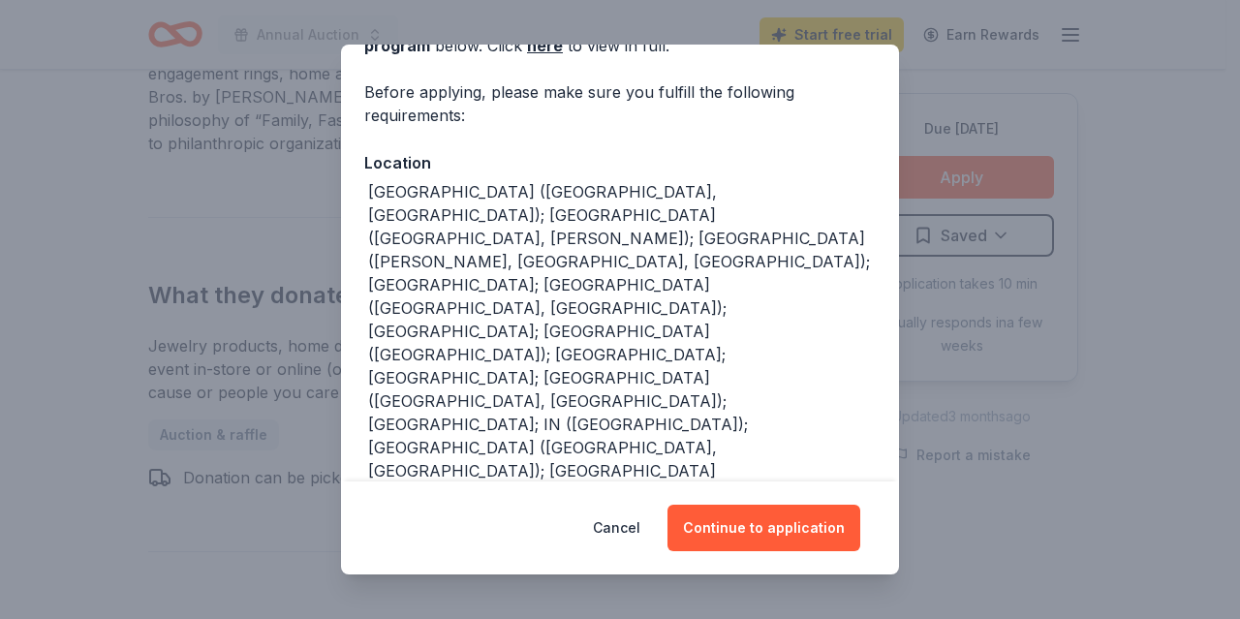
scroll to position [129, 0]
click at [794, 522] on button "Continue to application" at bounding box center [763, 528] width 193 height 46
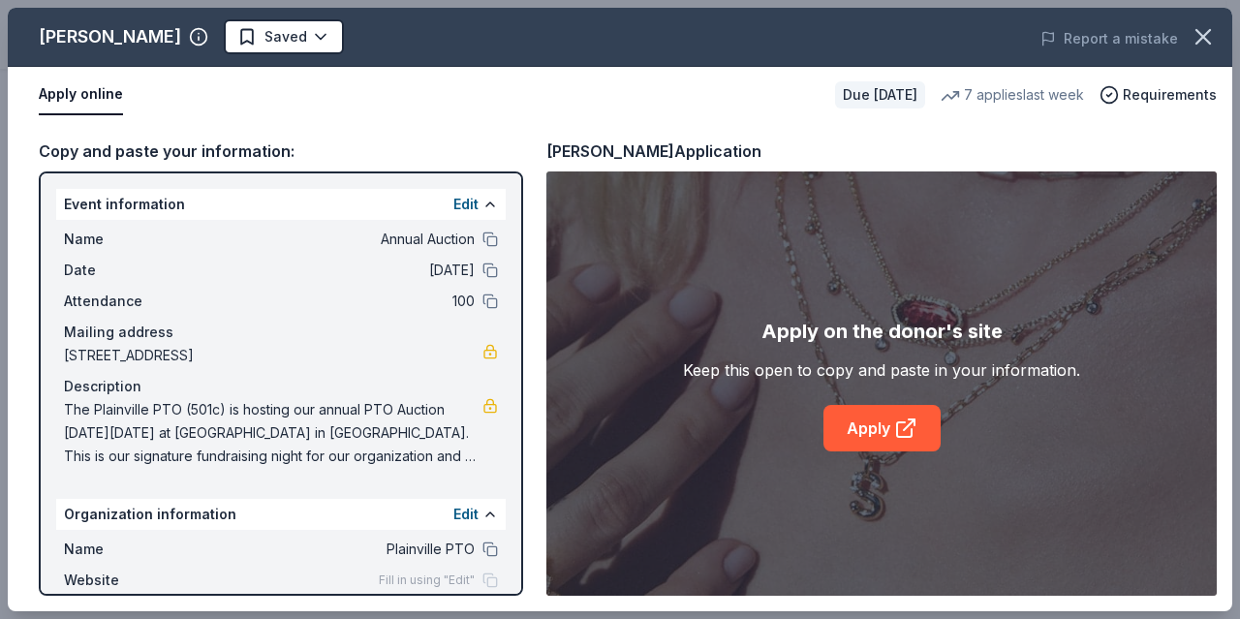
scroll to position [107, 0]
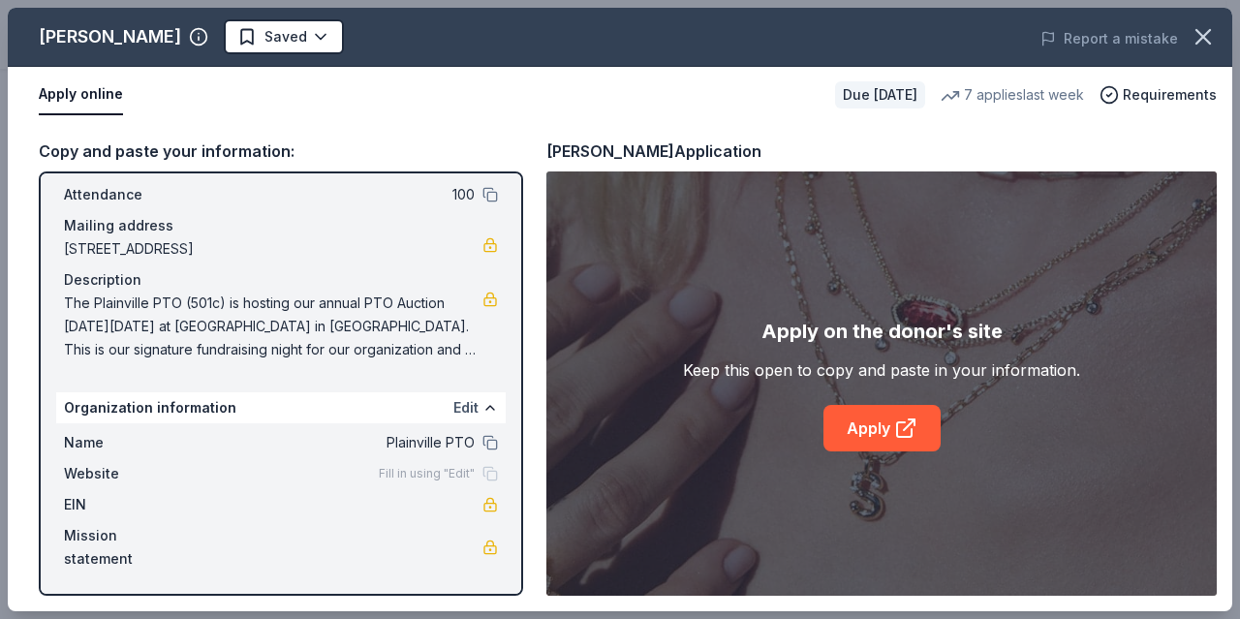
click at [453, 407] on button "Edit" at bounding box center [465, 407] width 25 height 23
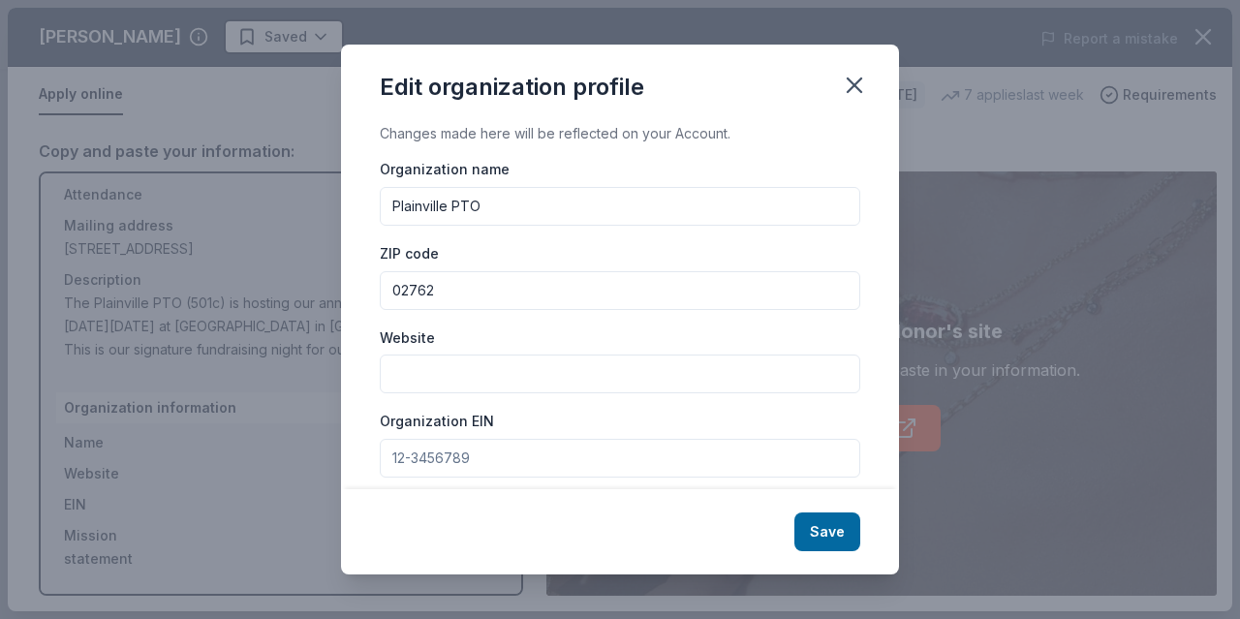
click at [483, 358] on input "Website" at bounding box center [620, 374] width 480 height 39
paste input "https://plainvillepto.godaddysites.com/"
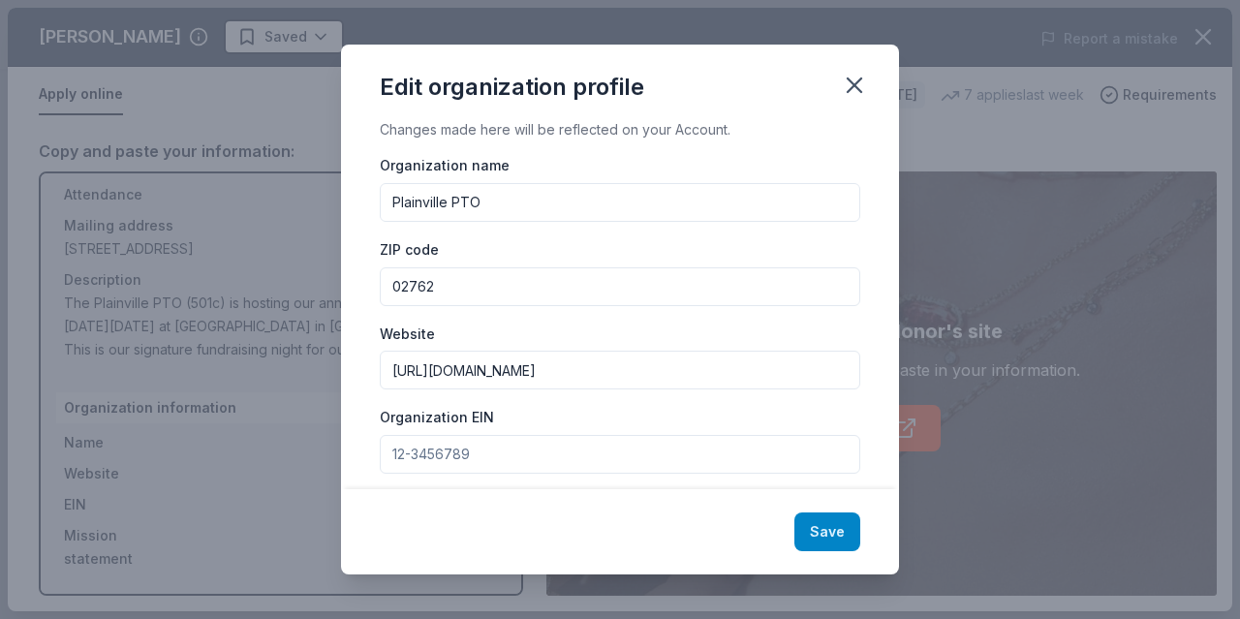
type input "https://plainvillepto.godaddysites.com/"
click at [837, 542] on button "Save" at bounding box center [827, 531] width 66 height 39
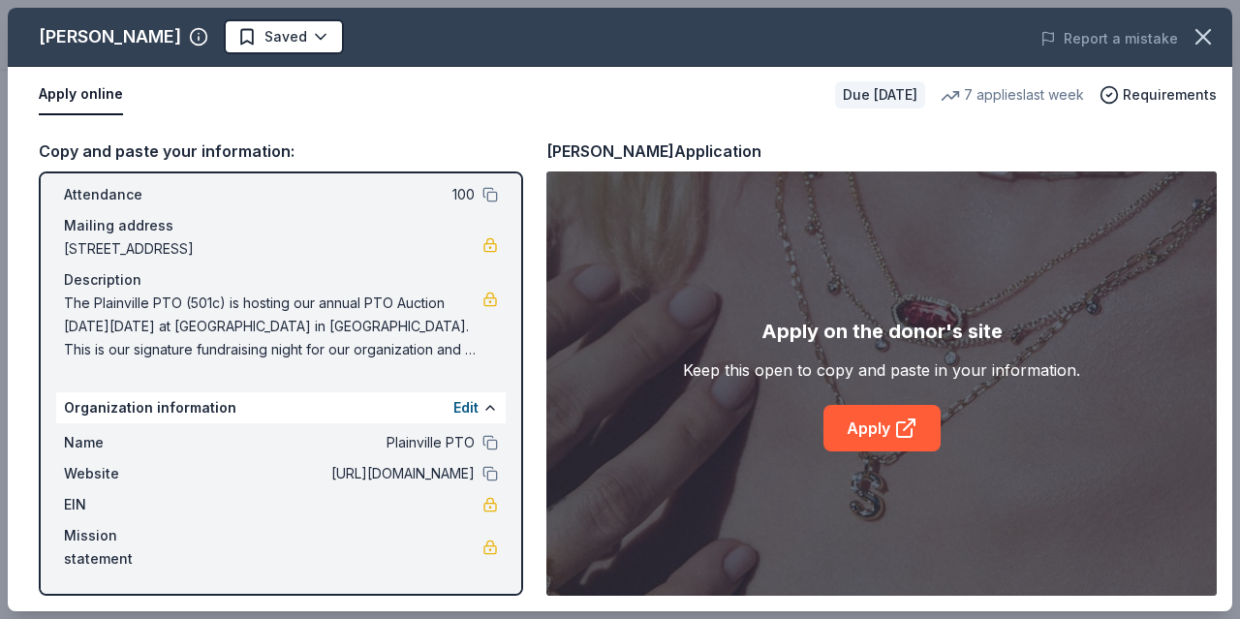
scroll to position [0, 0]
click at [453, 410] on button "Edit" at bounding box center [465, 407] width 25 height 23
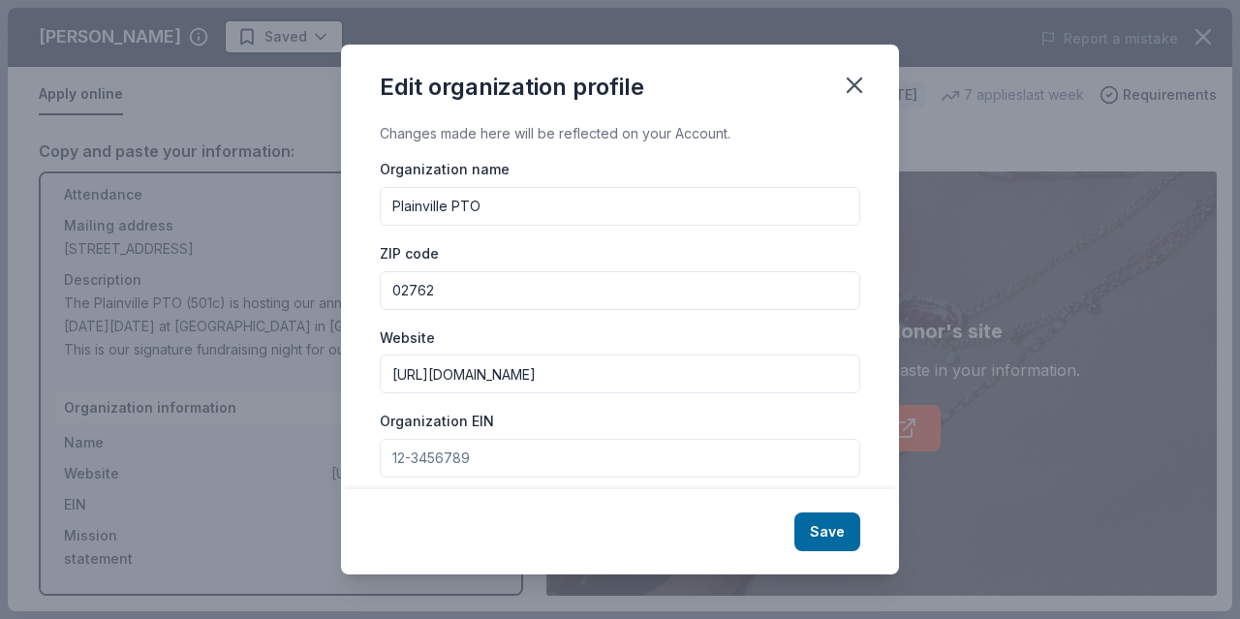
click at [554, 472] on input "Organization EIN" at bounding box center [620, 458] width 480 height 39
paste input "01-0620597"
type input "01-0620597"
click at [821, 528] on button "Save" at bounding box center [827, 531] width 66 height 39
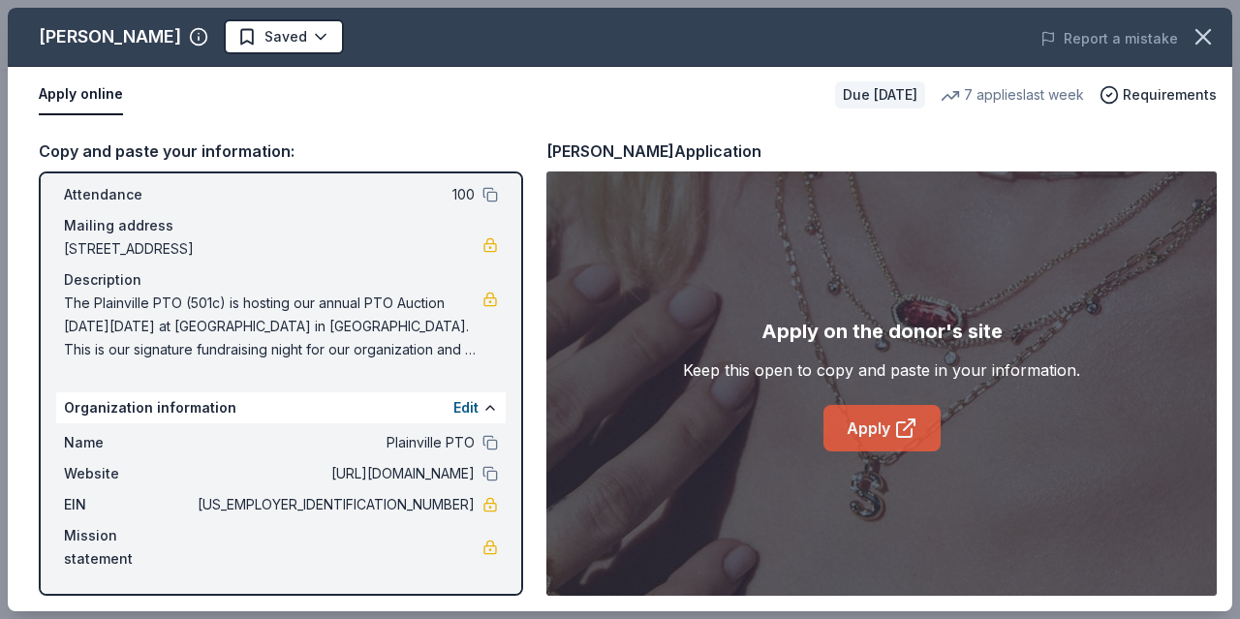
click at [907, 429] on icon at bounding box center [905, 428] width 23 height 23
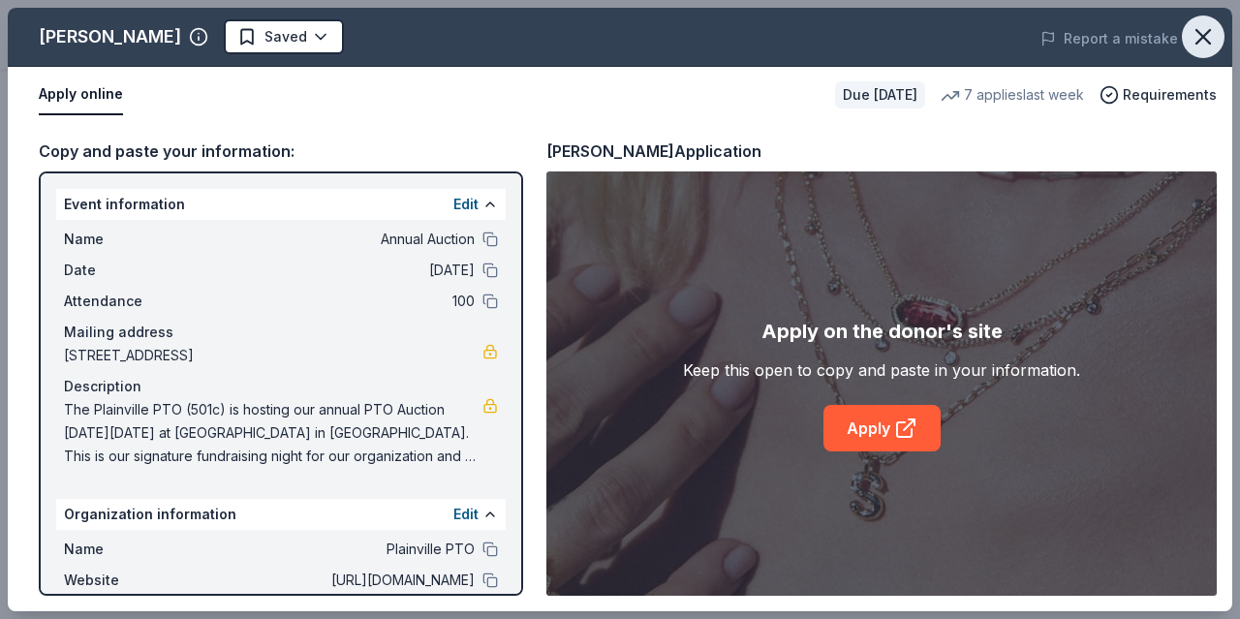
click at [1205, 43] on icon "button" at bounding box center [1203, 36] width 27 height 27
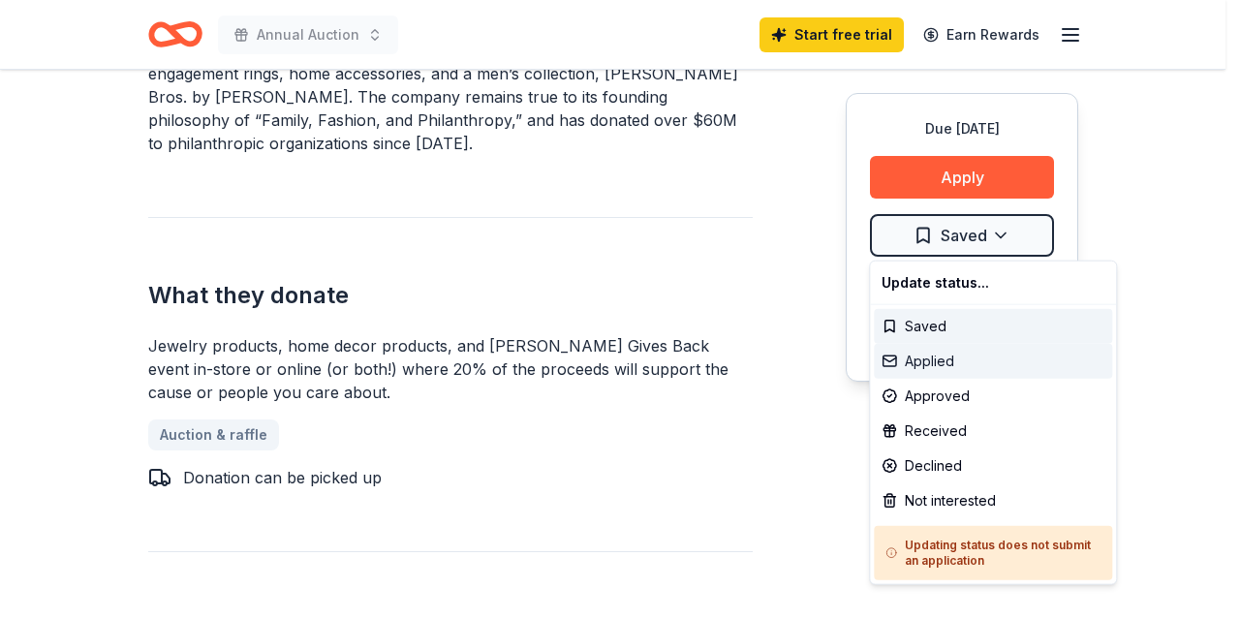
drag, startPoint x: 926, startPoint y: 324, endPoint x: 960, endPoint y: 361, distance: 50.8
click at [960, 361] on div "Update status... Saved Applied Approved Received Declined Not interested Updati…" at bounding box center [993, 423] width 248 height 325
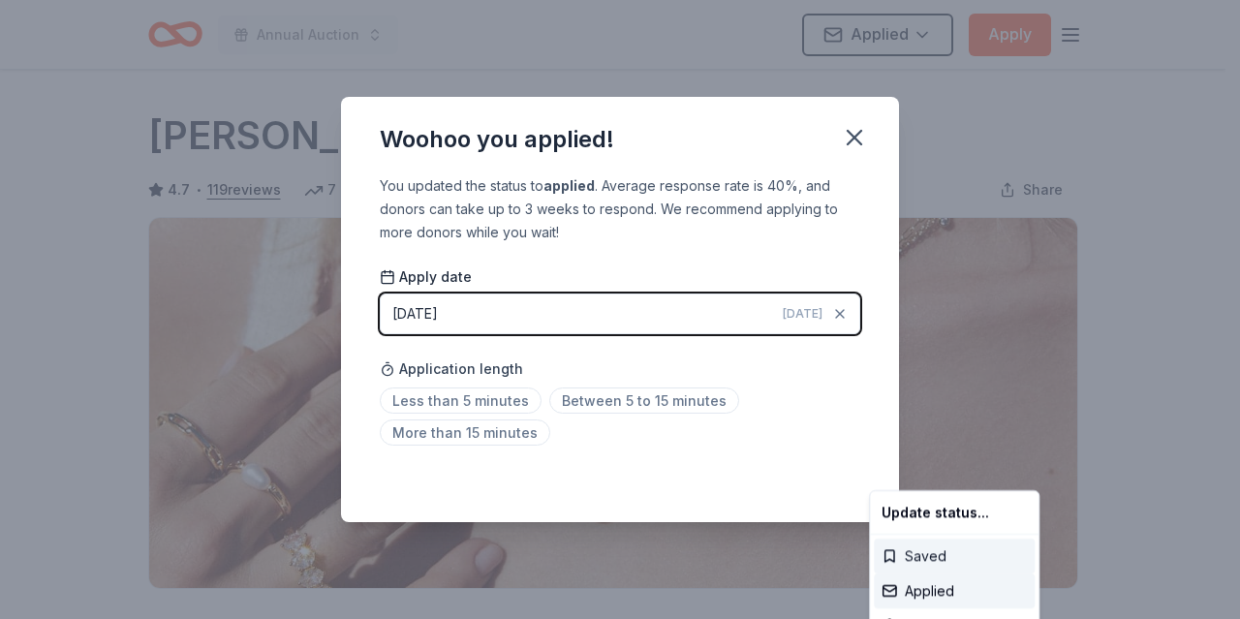
click at [922, 555] on div "Saved" at bounding box center [954, 556] width 161 height 35
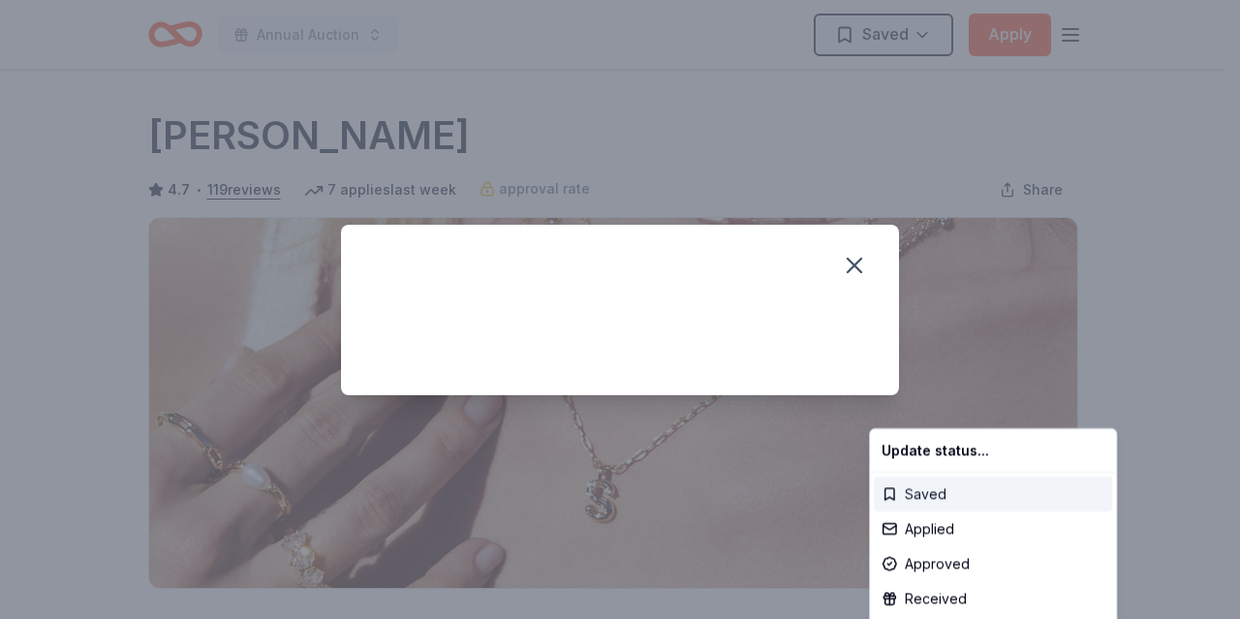
click at [920, 499] on div "Saved" at bounding box center [993, 494] width 238 height 35
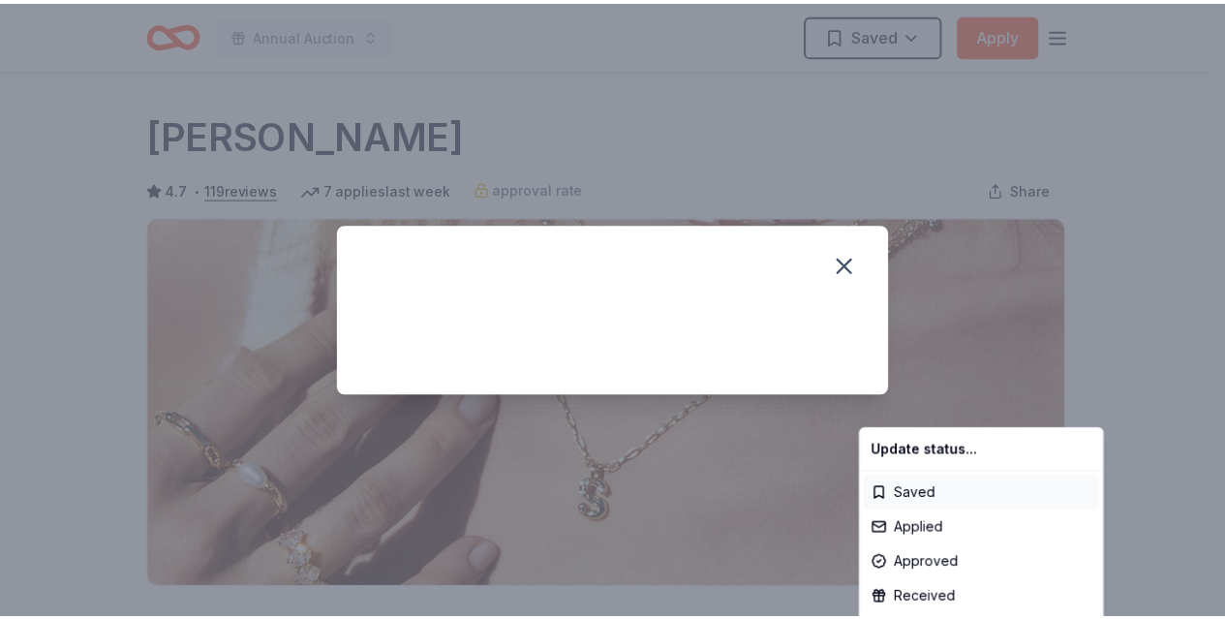
scroll to position [467, 0]
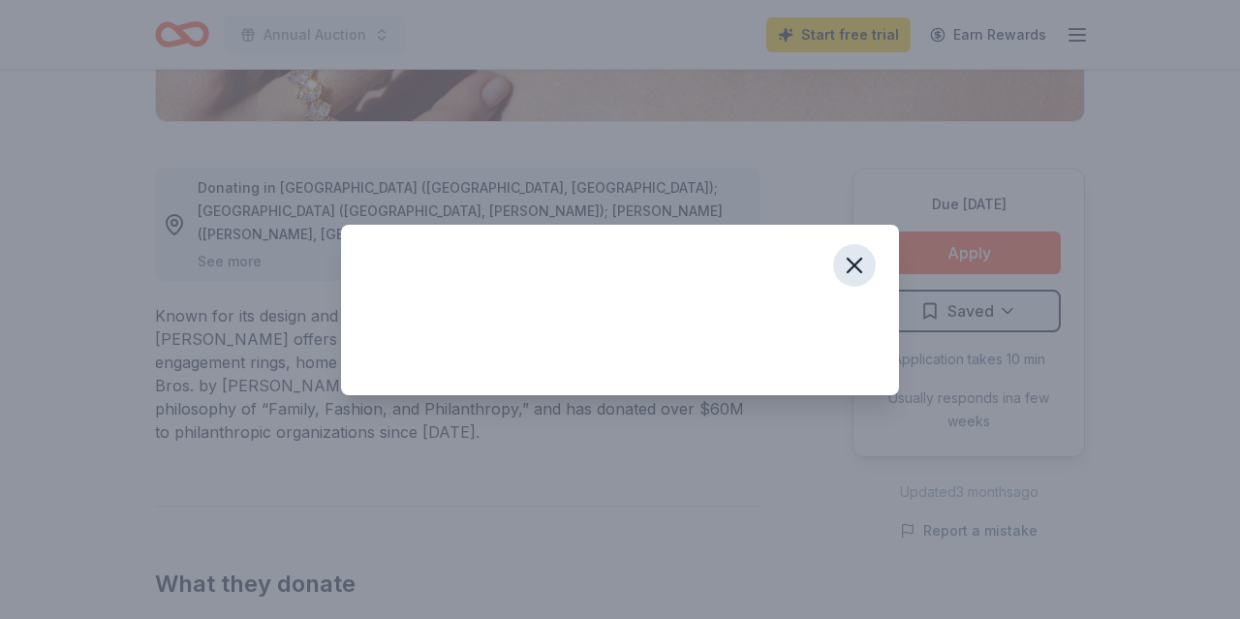
click at [856, 264] on icon "button" at bounding box center [854, 265] width 27 height 27
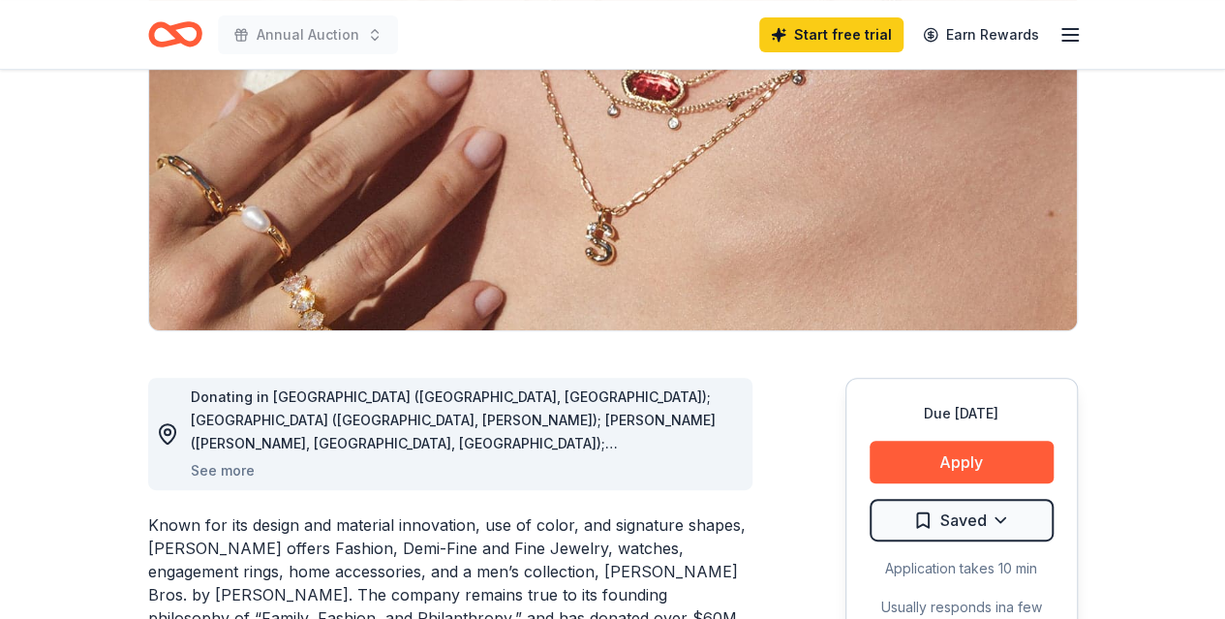
scroll to position [254, 0]
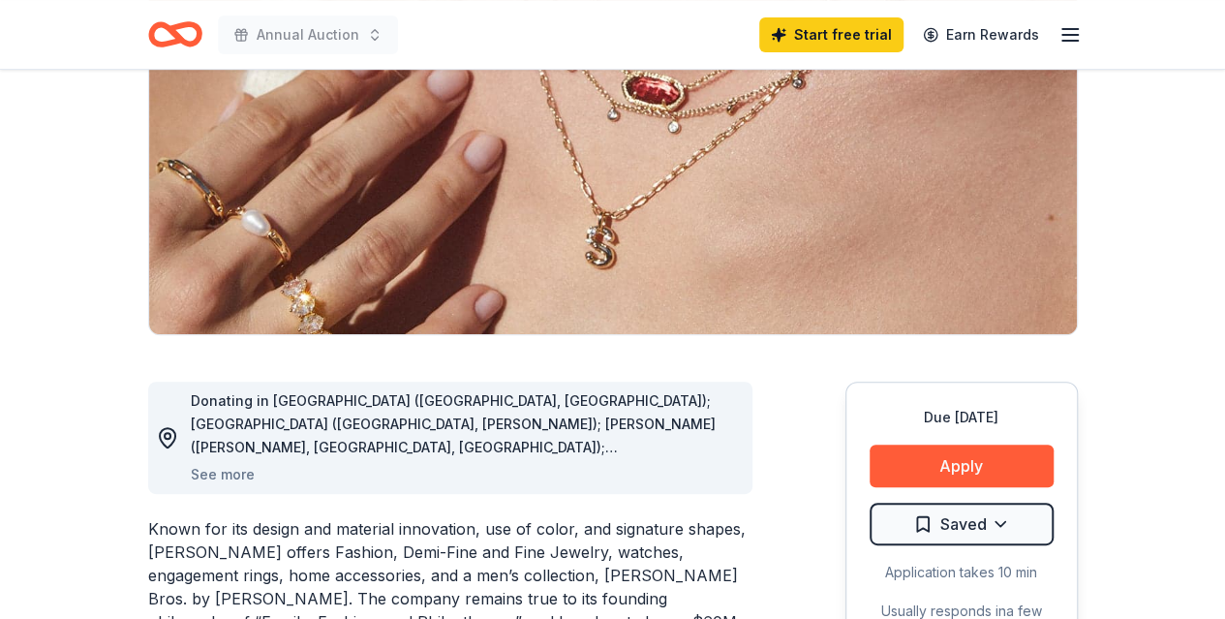
click at [176, 42] on icon "Home" at bounding box center [166, 33] width 30 height 19
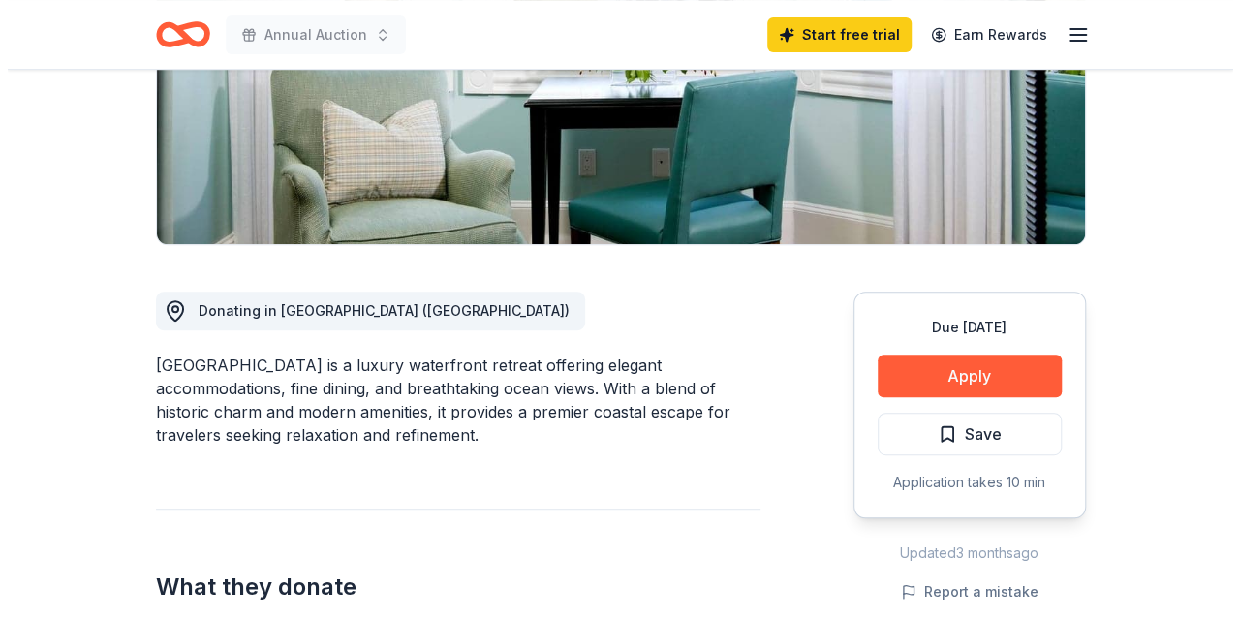
scroll to position [296, 0]
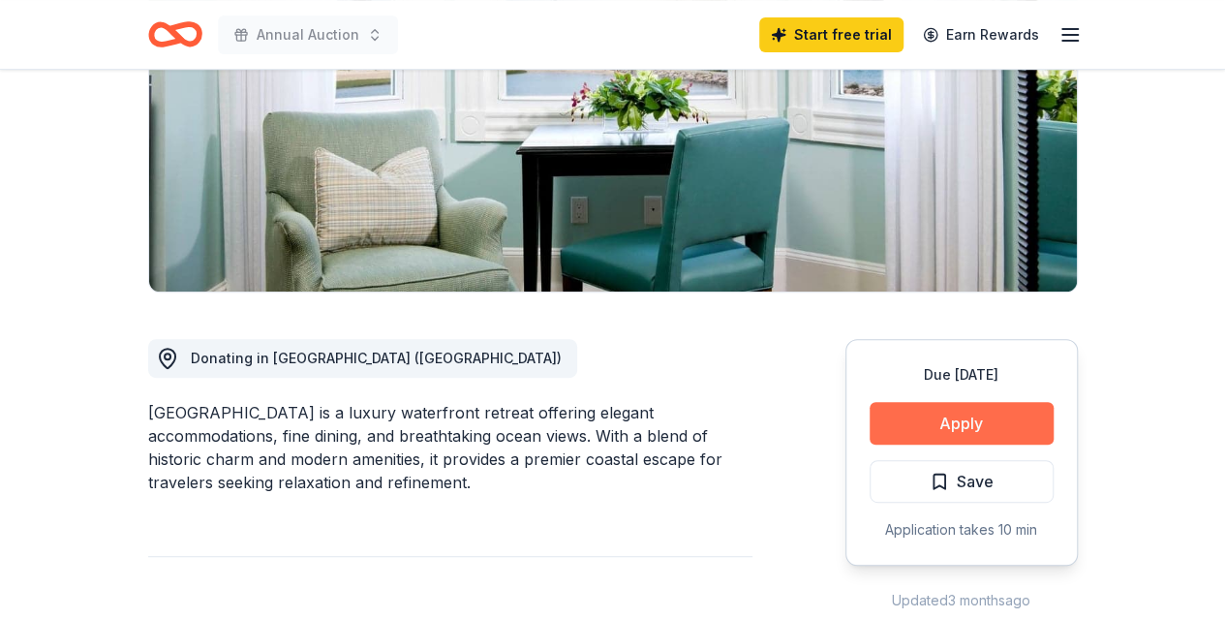
click at [982, 425] on button "Apply" at bounding box center [962, 423] width 184 height 43
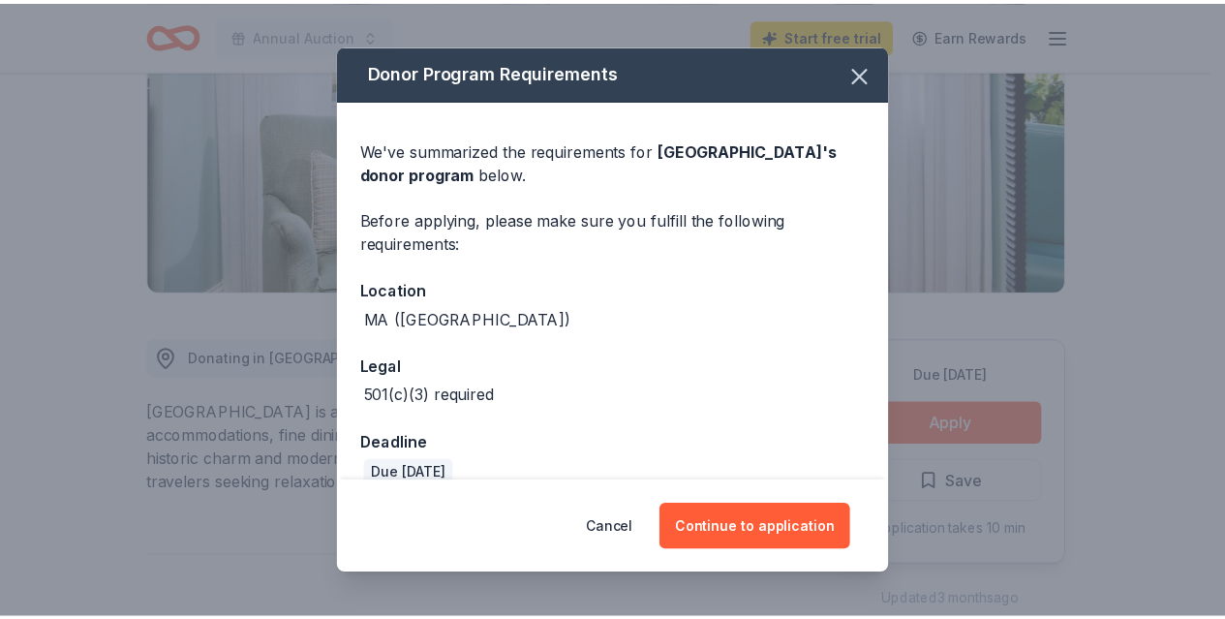
scroll to position [28, 0]
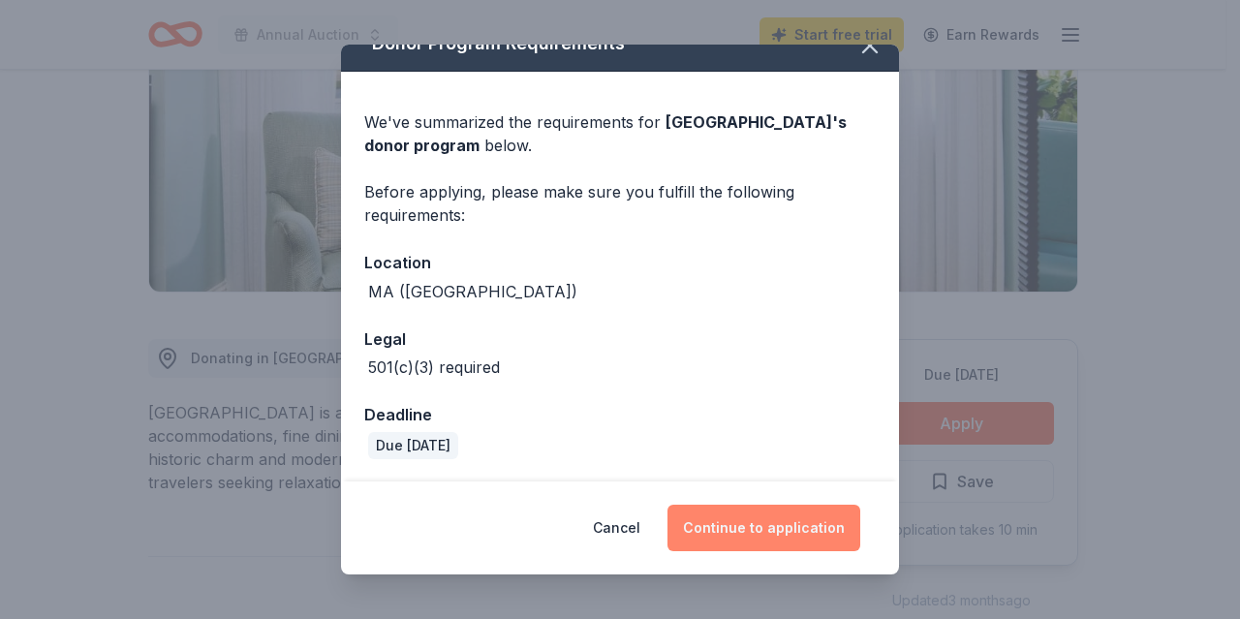
click at [744, 540] on button "Continue to application" at bounding box center [763, 528] width 193 height 46
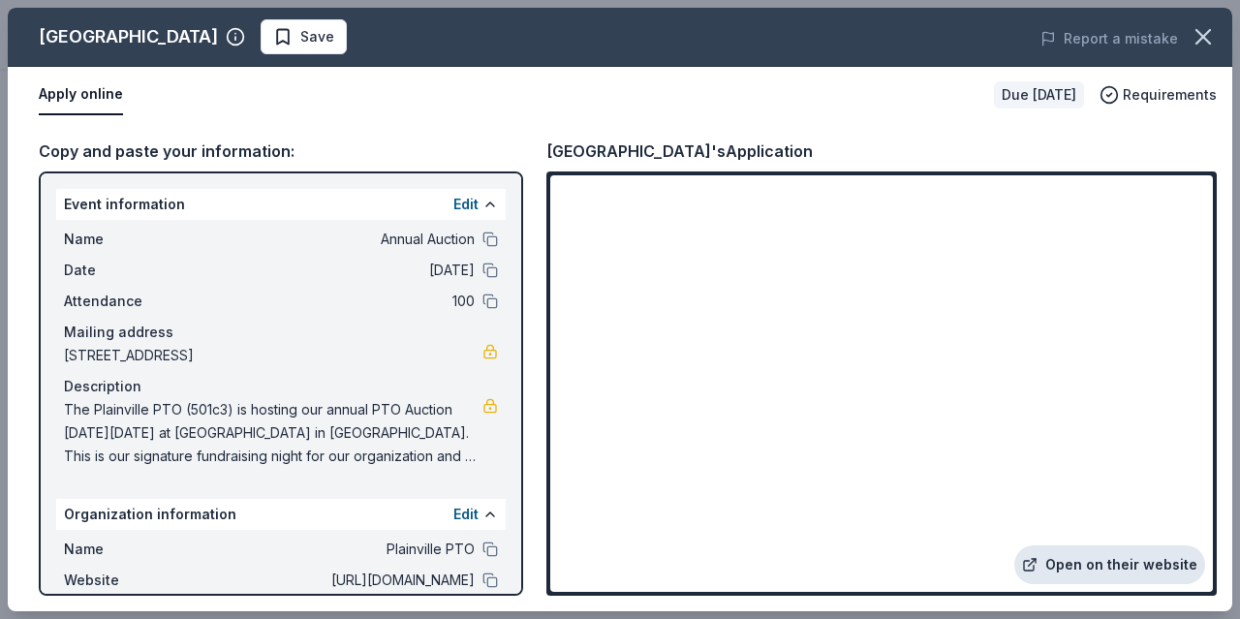
click at [1096, 569] on link "Open on their website" at bounding box center [1109, 564] width 191 height 39
click at [1197, 44] on icon "button" at bounding box center [1203, 37] width 14 height 14
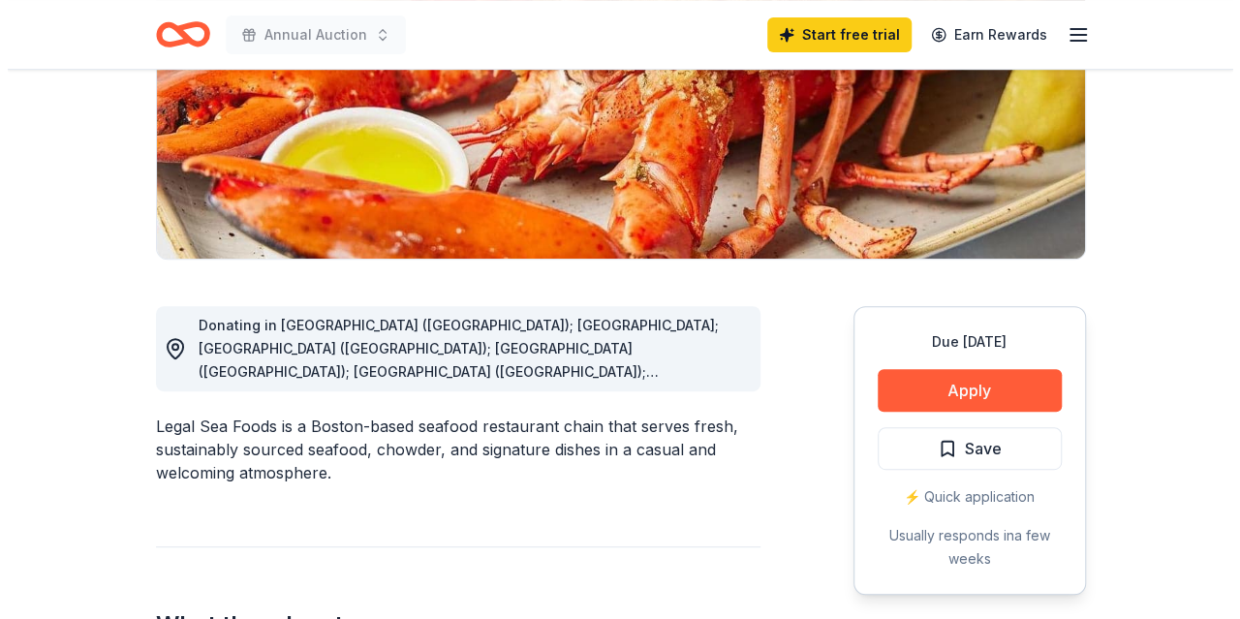
scroll to position [553, 0]
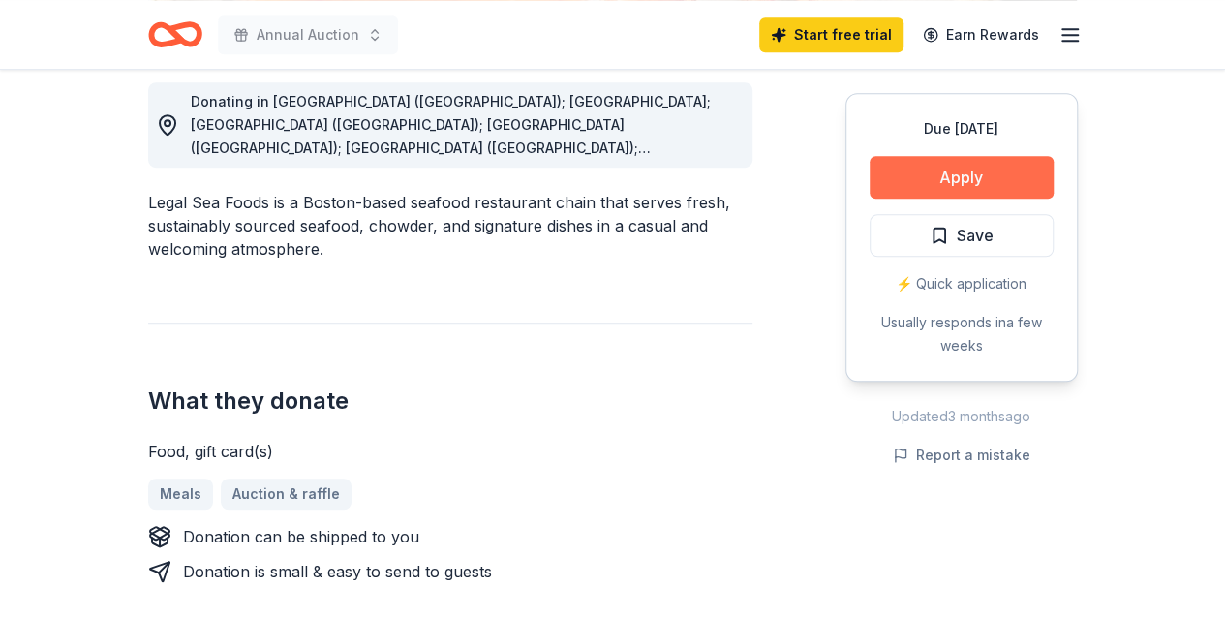
click at [985, 173] on button "Apply" at bounding box center [962, 177] width 184 height 43
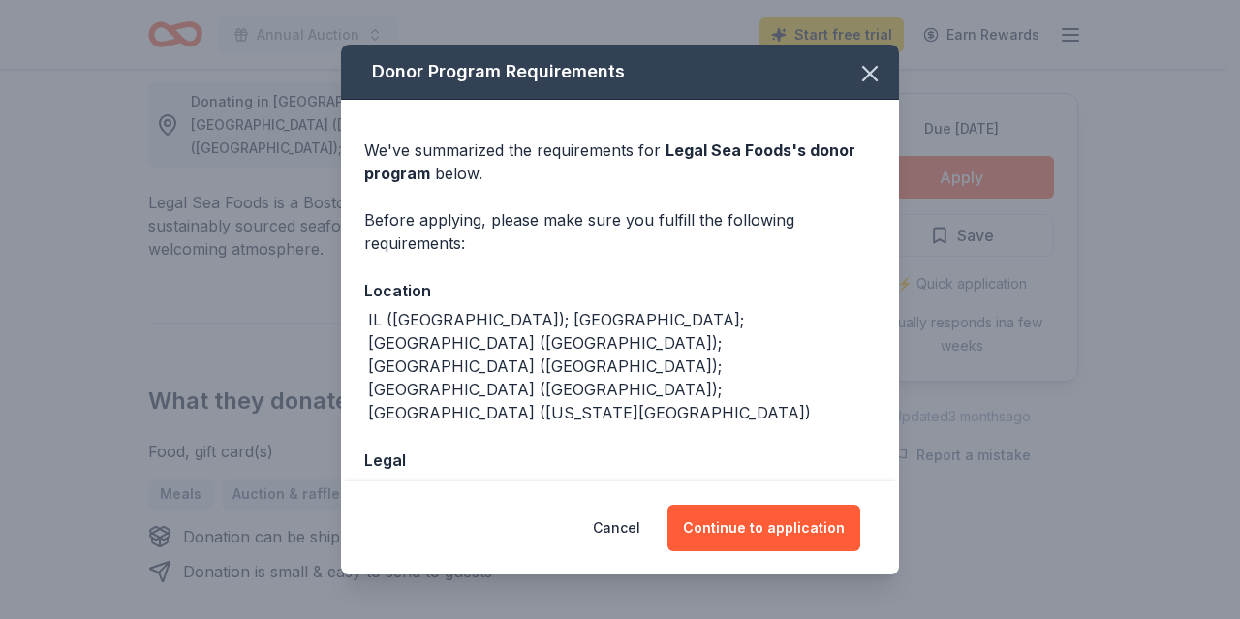
scroll to position [51, 0]
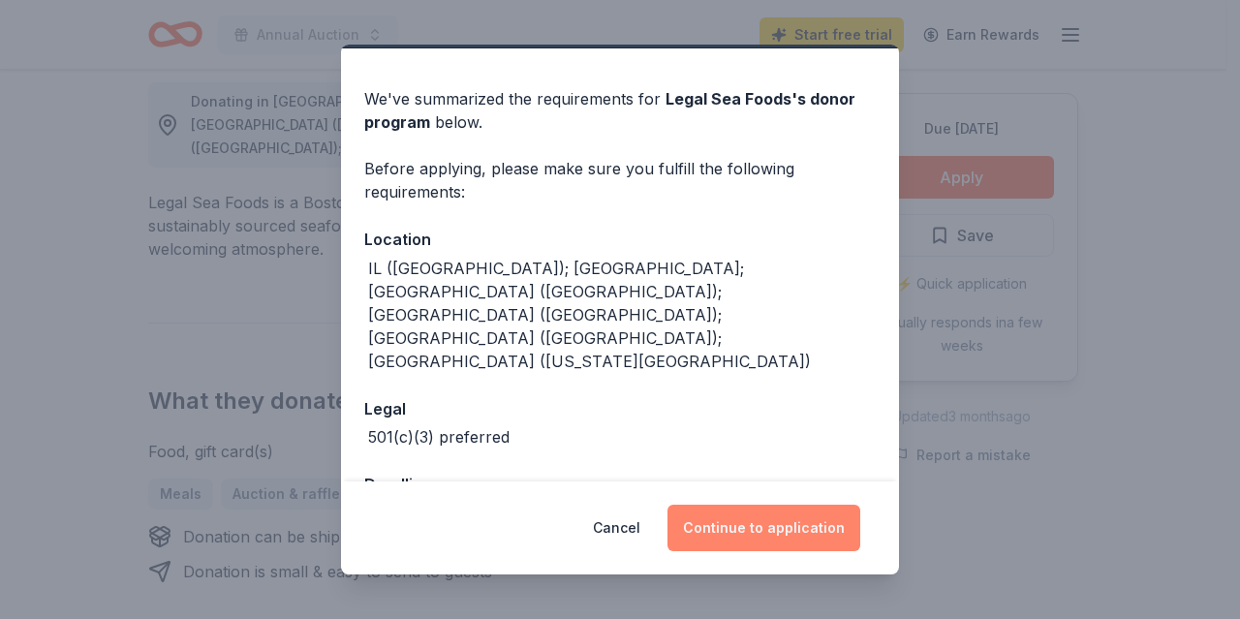
click at [753, 524] on button "Continue to application" at bounding box center [763, 528] width 193 height 46
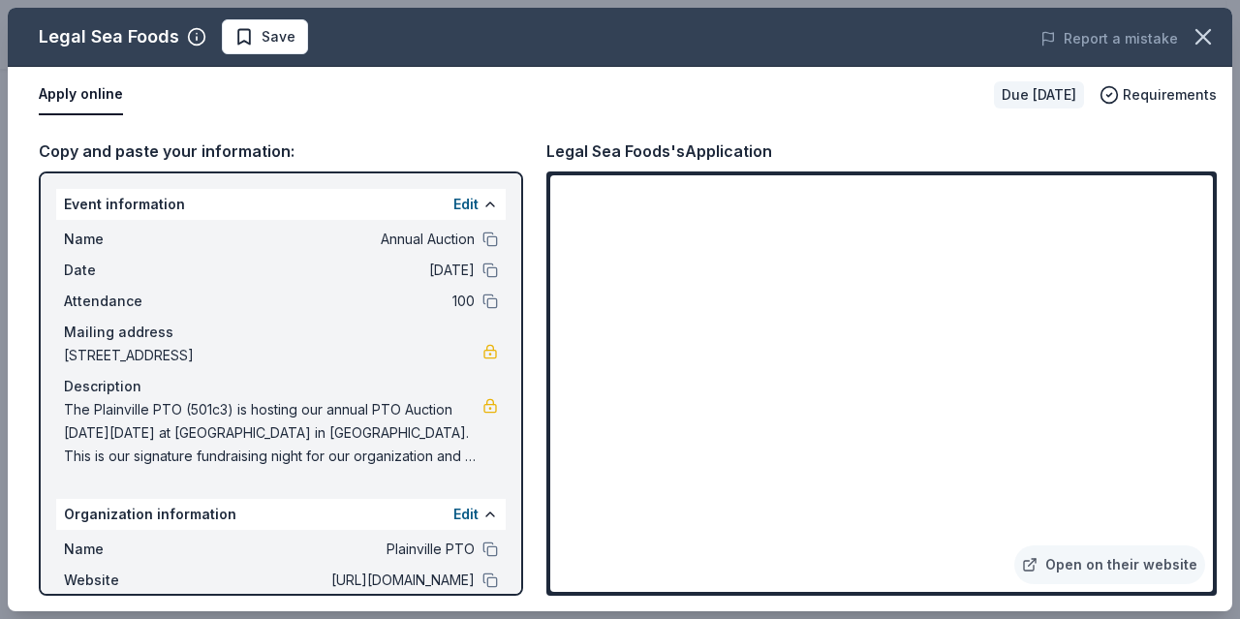
drag, startPoint x: 66, startPoint y: 408, endPoint x: 213, endPoint y: 422, distance: 148.0
click at [213, 422] on span "The Plainville PTO (501c3) is hosting our annual PTO Auction on Saturday, March…" at bounding box center [273, 433] width 418 height 70
click at [457, 204] on button "Edit" at bounding box center [465, 204] width 25 height 23
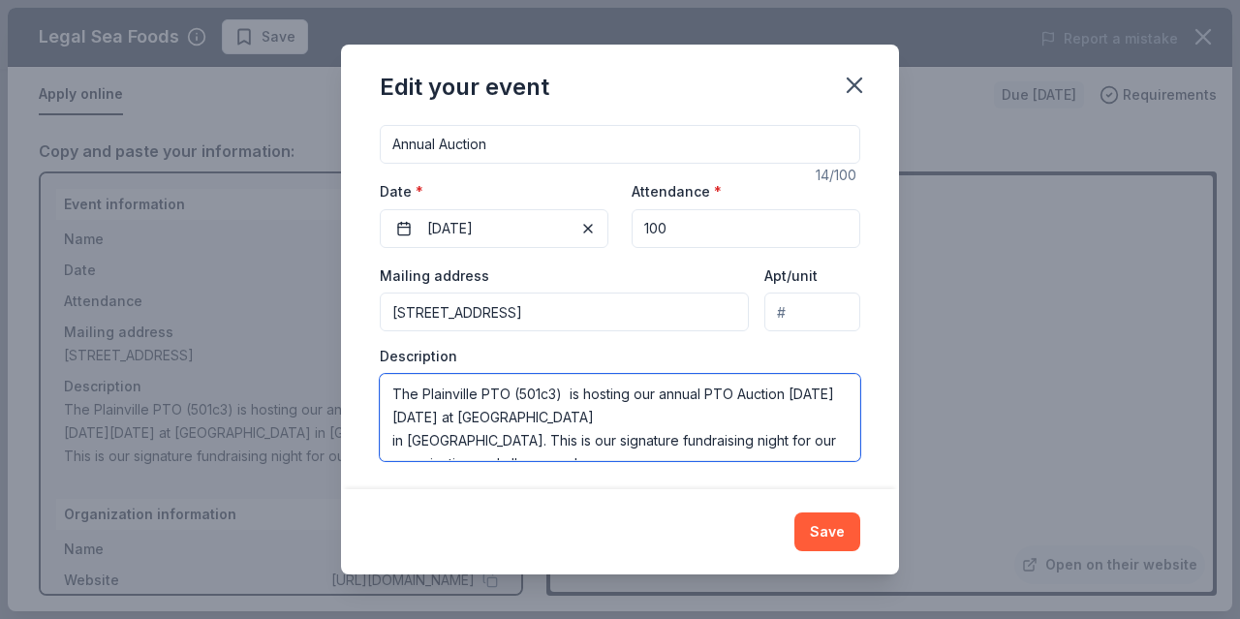
drag, startPoint x: 477, startPoint y: 442, endPoint x: 364, endPoint y: 318, distance: 167.3
click at [364, 318] on div "Changes made here will update the Event too. Update donors you've applied to Le…" at bounding box center [620, 305] width 558 height 366
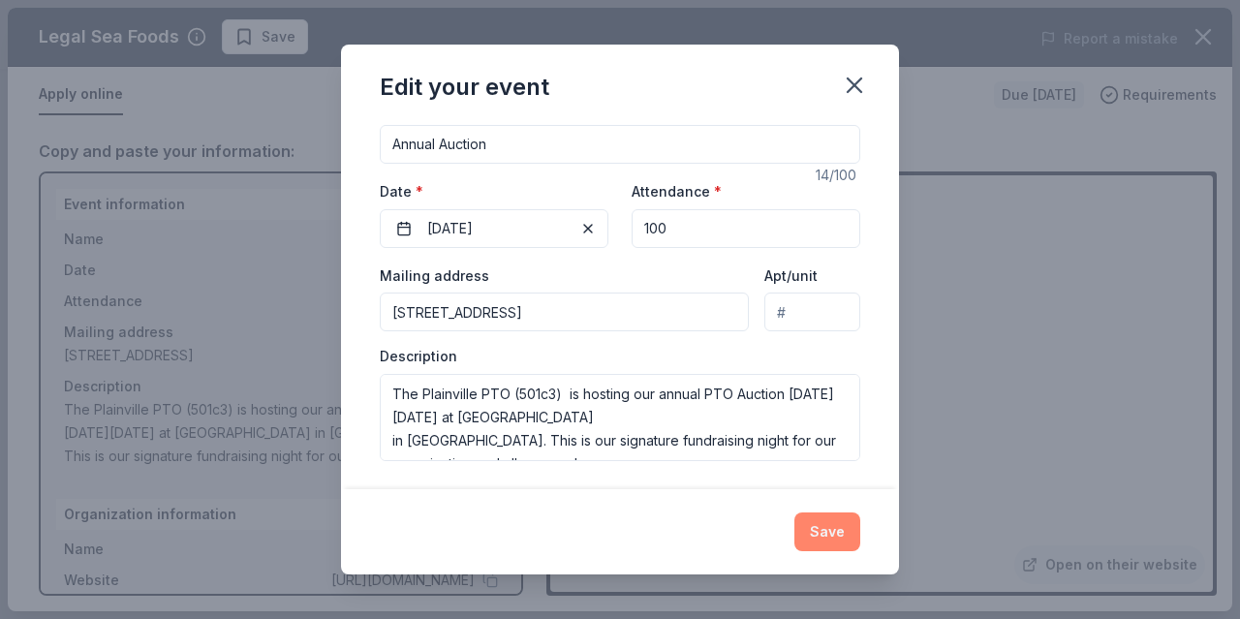
click at [846, 530] on button "Save" at bounding box center [827, 531] width 66 height 39
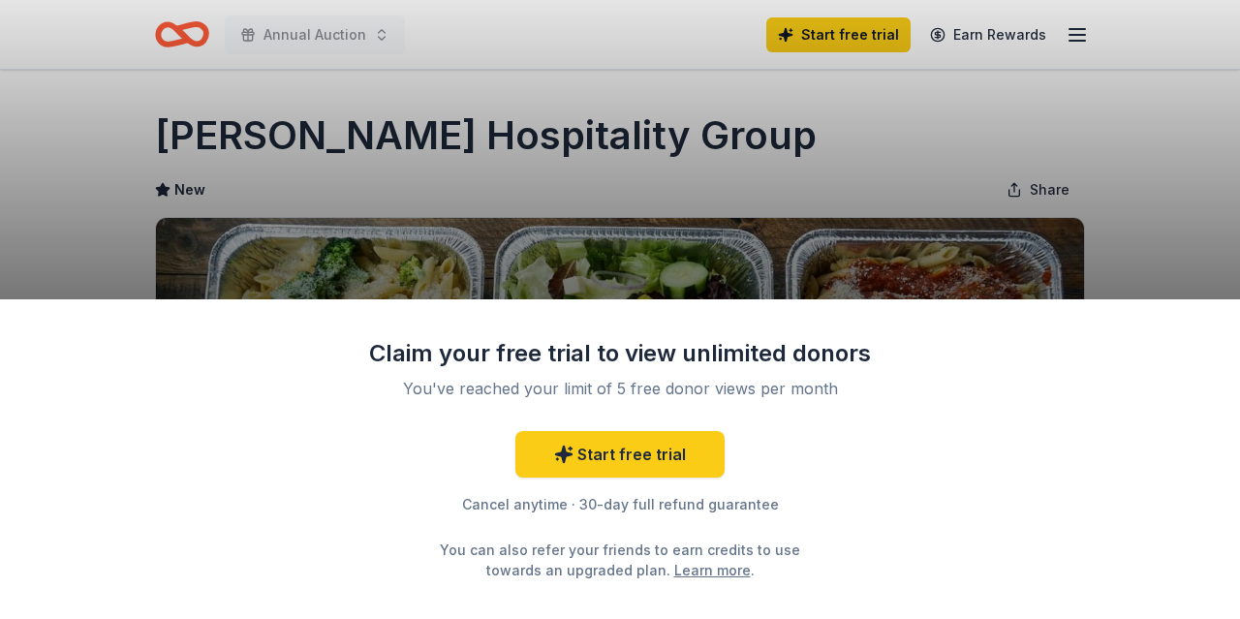
click at [1176, 255] on div "Claim your free trial to view unlimited donors You've reached your limit of 5 f…" at bounding box center [620, 309] width 1240 height 619
